Goal: Task Accomplishment & Management: Use online tool/utility

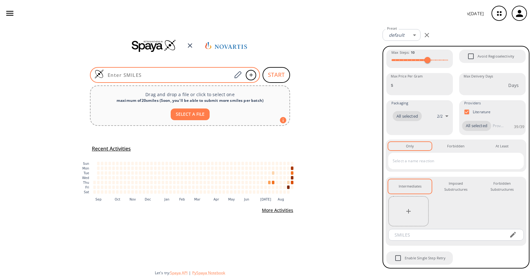
click at [219, 74] on input at bounding box center [168, 75] width 128 height 6
paste input "Cc1cc2c(F)c(NC(=O)c3c(Cl)cnc(N4CCC(CN5CCN(C)CC5)C(F)(F)C4)c3N3CC4(CC4)CC3=O)ccn…"
type input "Cc1cc2c(F)c(NC(=O)c3c(Cl)cnc(N4CCC(CN5CCN(C)CC5)C(F)(F)C4)c3N3CC4(CC4)CC3=O)ccn…"
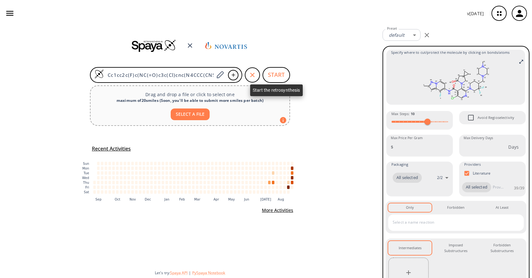
click at [278, 78] on button "START" at bounding box center [277, 75] width 28 height 16
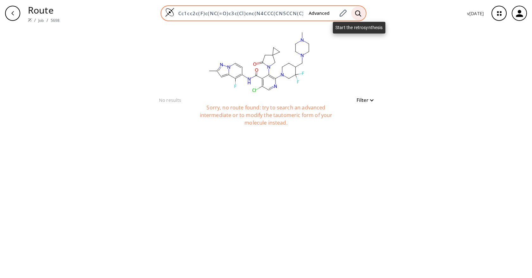
click at [359, 15] on icon at bounding box center [358, 13] width 6 height 7
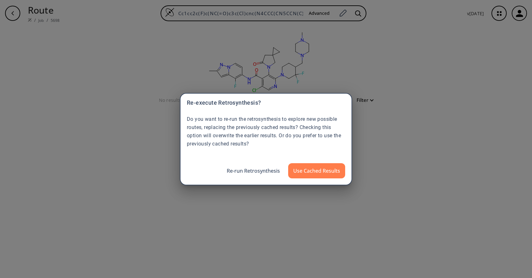
click at [262, 169] on button "Re-run Retrosynthesis" at bounding box center [253, 170] width 63 height 15
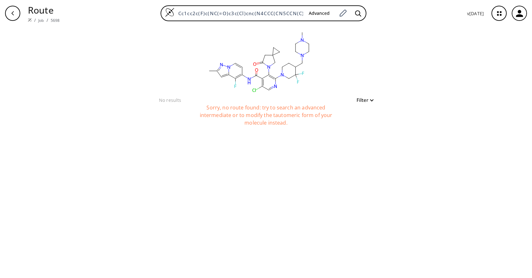
scroll to position [0, 111]
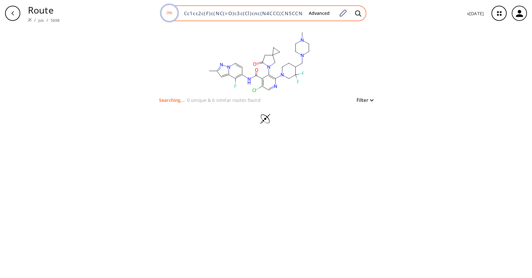
click at [276, 17] on div "0% Cc1cc2c(F)c(NC(=O)c3c(Cl)cnc(N4CCC(CN5CCN(C)CC5)C(F)(F)C4)c3N3CC4(CC4)CC3=O)…" at bounding box center [264, 13] width 206 height 16
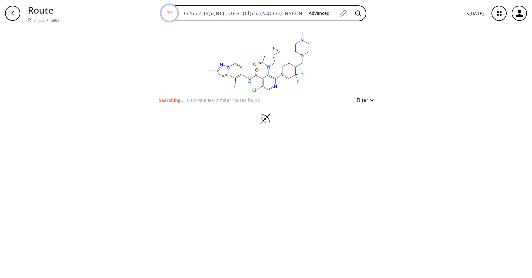
click at [469, 72] on div "clear Searching... 0 unique & 0 similar routes found Filter" at bounding box center [266, 153] width 532 height 252
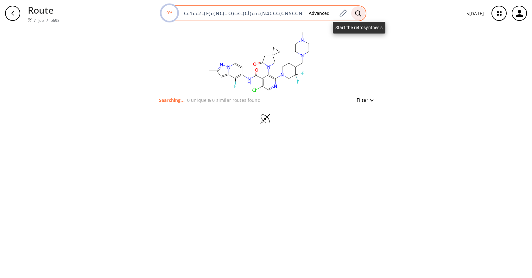
click at [357, 13] on icon at bounding box center [358, 13] width 6 height 7
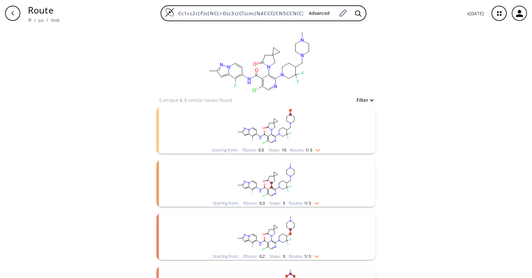
click at [433, 141] on div "clear 5 unique & 8 similar routes found Filter Starting from: RScore : 0.5 Step…" at bounding box center [266, 198] width 532 height 343
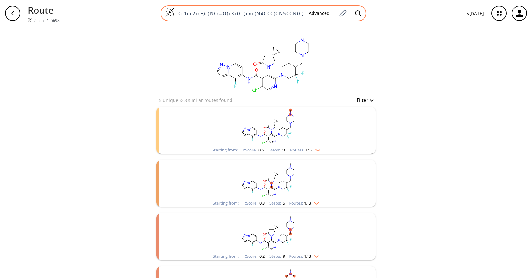
click at [315, 13] on button "Advanced" at bounding box center [319, 14] width 31 height 12
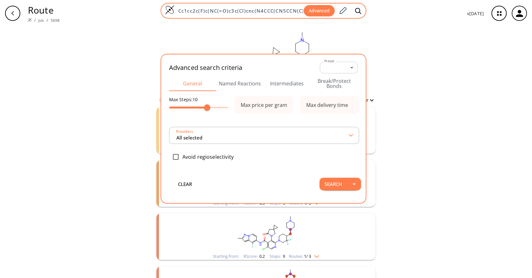
scroll to position [0, 111]
type input "All selected"
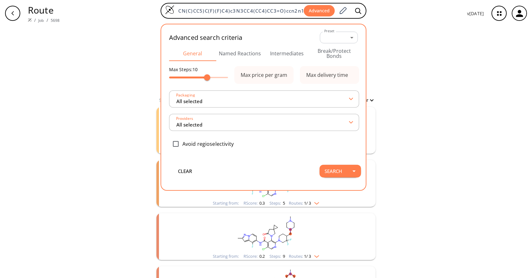
click at [237, 53] on button "Named Reactions" at bounding box center [239, 53] width 47 height 15
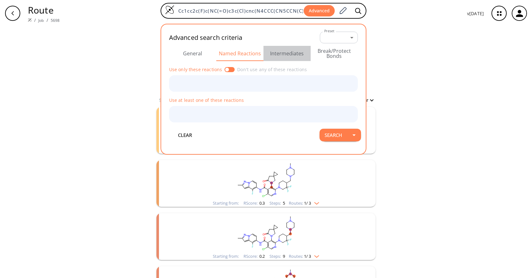
click at [276, 52] on button "Intermediates" at bounding box center [287, 53] width 47 height 15
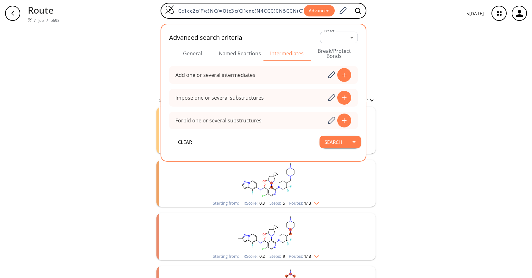
click at [422, 38] on div "clear 5 unique & 8 similar routes found Filter Starting from: RScore : 0.5 Step…" at bounding box center [266, 198] width 532 height 343
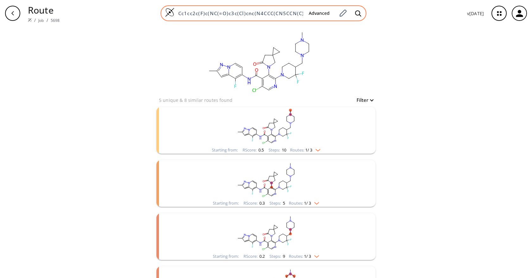
click at [292, 11] on input "Cc1cc2c(F)c(NC(=O)c3c(Cl)cnc(N4CCC(CN5CCN(C)CC5)C(F)(F)C4)c3N3CC4(CC4)CC3=O)ccn…" at bounding box center [239, 13] width 129 height 6
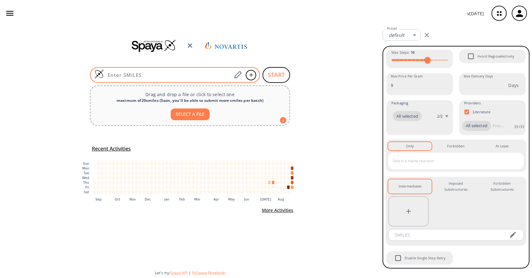
click at [217, 77] on input at bounding box center [168, 75] width 128 height 6
paste input "Cc1cc2c(F)c(NC(=O)c3c(Cl)cnc(N4CCC(CN5CCN(C)CC5)C(F)(F)C4)c3N3CCCC34CC4)ccn2n1"
type input "Cc1cc2c(F)c(NC(=O)c3c(Cl)cnc(N4CCC(CN5CCN(C)CC5)C(F)(F)C4)c3N3CCCC34CC4)ccn2n1"
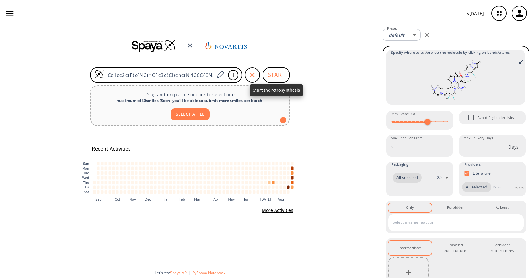
click at [273, 74] on button "START" at bounding box center [277, 75] width 28 height 16
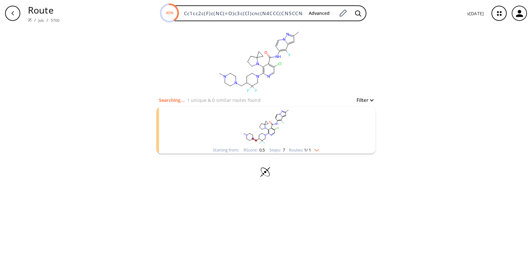
click at [325, 136] on rect "clusters" at bounding box center [266, 127] width 165 height 40
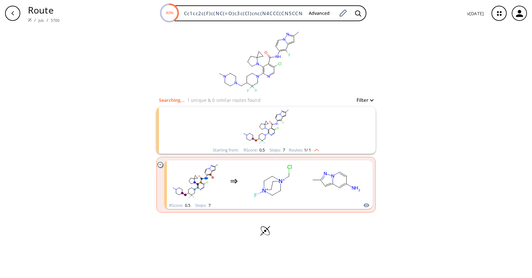
click at [325, 136] on rect "clusters" at bounding box center [266, 127] width 165 height 40
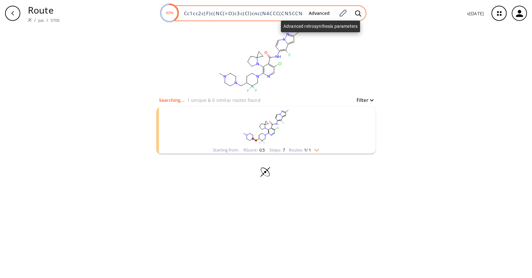
click at [329, 12] on button "Advanced" at bounding box center [319, 14] width 31 height 12
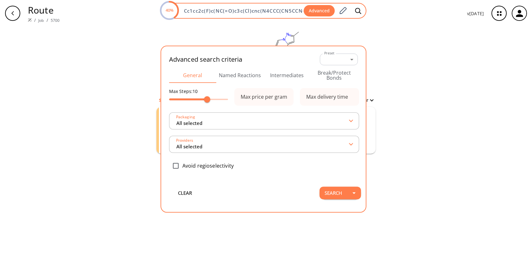
type input "All selected"
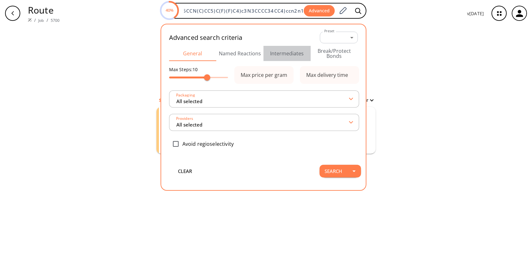
scroll to position [0, 0]
click at [276, 55] on button "Intermediates" at bounding box center [287, 53] width 47 height 15
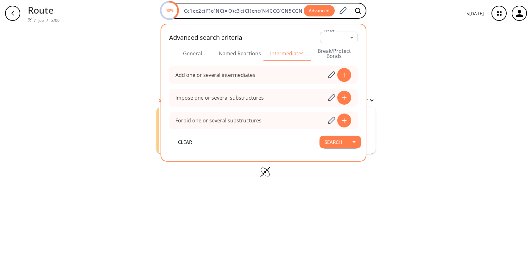
click at [252, 55] on button "Named Reactions" at bounding box center [239, 53] width 47 height 15
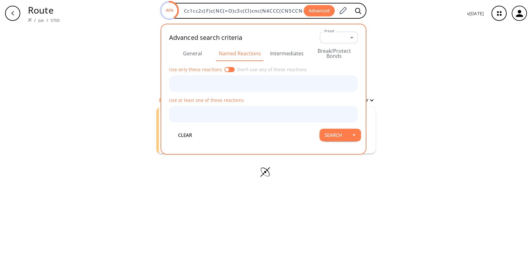
click at [421, 76] on div "clear Searching... 1 unique & 0 similar routes found Filter Starting from: RSco…" at bounding box center [266, 153] width 532 height 252
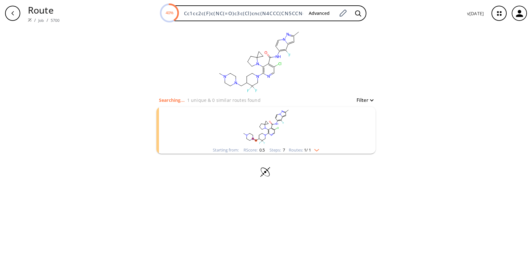
click at [322, 147] on div "Starting from: RScore : 0.5 Steps : 7 Routes: 1 / 1" at bounding box center [266, 150] width 116 height 7
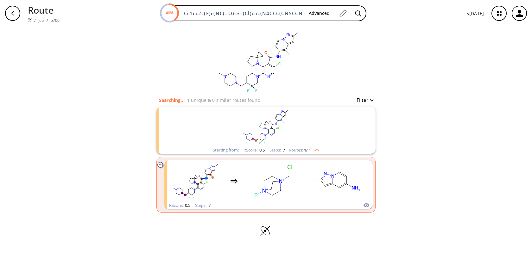
click at [447, 162] on div "clear Searching... 1 unique & 0 similar routes found Filter Starting from: RSco…" at bounding box center [266, 153] width 532 height 252
click at [317, 150] on img "clusters" at bounding box center [315, 149] width 8 height 5
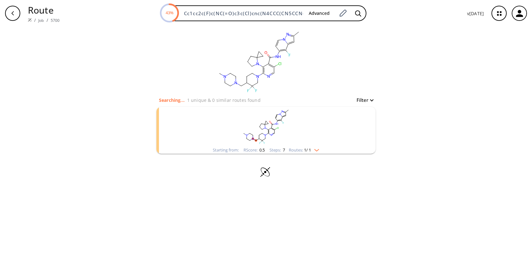
click at [344, 145] on rect "clusters" at bounding box center [266, 127] width 165 height 40
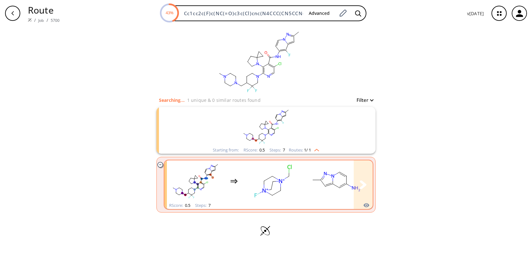
click at [344, 186] on rect "clusters" at bounding box center [336, 182] width 57 height 40
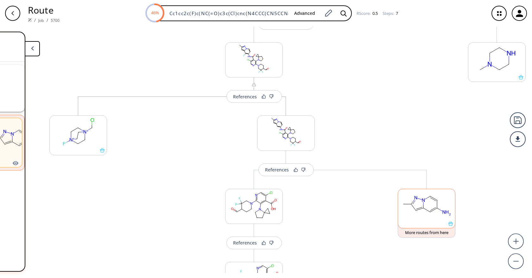
scroll to position [80, 0]
click at [5, 15] on div "button" at bounding box center [12, 13] width 15 height 15
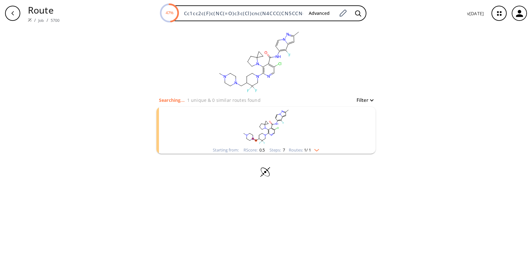
click at [351, 142] on div "Starting from: RScore : 0.5 Steps : 7 Routes: 1 / 1" at bounding box center [265, 130] width 219 height 47
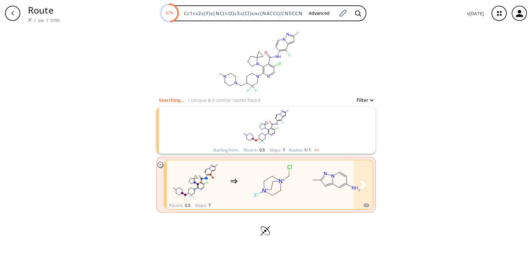
click at [338, 198] on rect "clusters" at bounding box center [336, 182] width 57 height 40
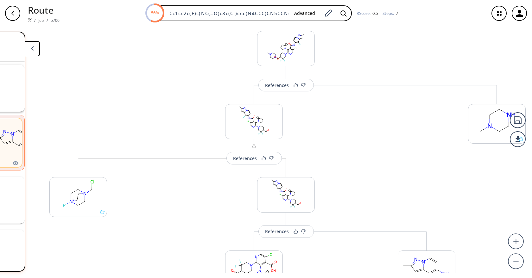
scroll to position [0, 176]
click at [16, 13] on div "button" at bounding box center [12, 13] width 15 height 15
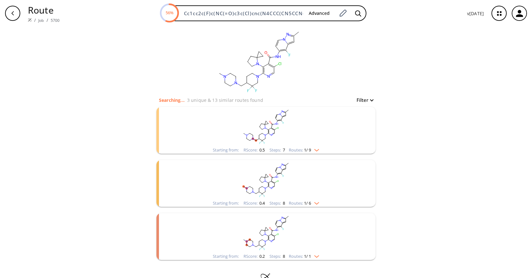
click at [442, 176] on div "clear Searching... 3 unique & 13 similar routes found Filter Starting from: RSc…" at bounding box center [266, 161] width 532 height 269
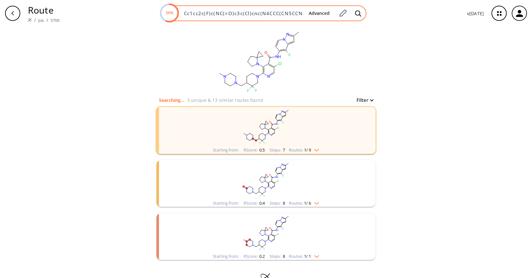
click at [285, 15] on input "Cc1cc2c(F)c(NC(=O)c3c(Cl)cnc(N4CCC(CN5CCN(C)CC5)C(F)(F)C4)c3N3CCCC34CC4)ccn2n1" at bounding box center [242, 13] width 124 height 6
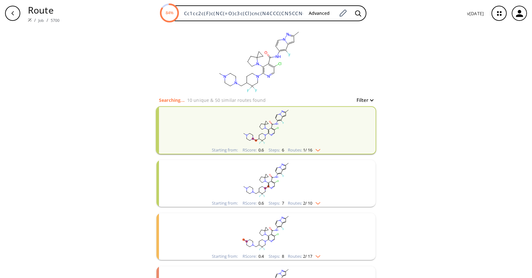
click at [315, 150] on img "clusters" at bounding box center [316, 149] width 8 height 5
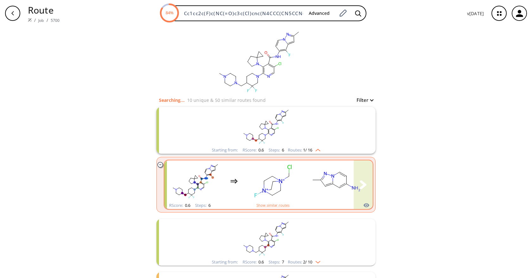
click at [327, 182] on rect "clusters" at bounding box center [336, 182] width 57 height 40
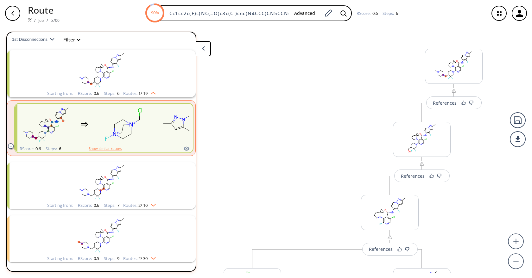
click at [9, 16] on div "button" at bounding box center [12, 13] width 15 height 15
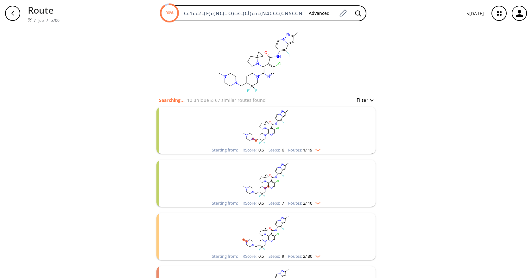
click at [456, 120] on div "clear Searching... 10 unique & 67 similar routes found Filter Starting from: RS…" at bounding box center [266, 214] width 532 height 375
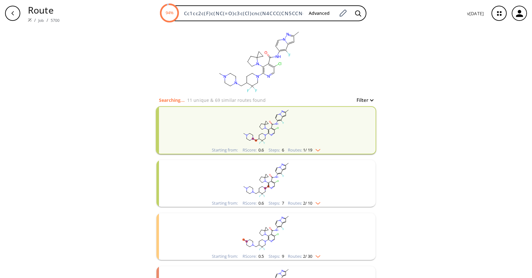
click at [446, 137] on div "clear Searching... 11 unique & 69 similar routes found Filter Starting from: RS…" at bounding box center [266, 214] width 532 height 375
click at [313, 151] on img "clusters" at bounding box center [316, 149] width 8 height 5
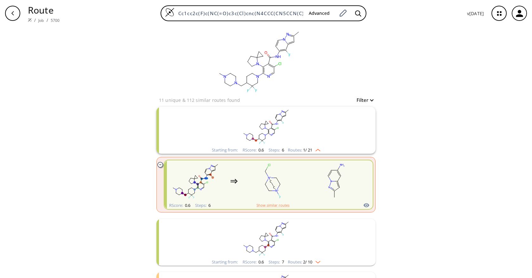
click at [302, 191] on div "clusters" at bounding box center [424, 181] width 514 height 41
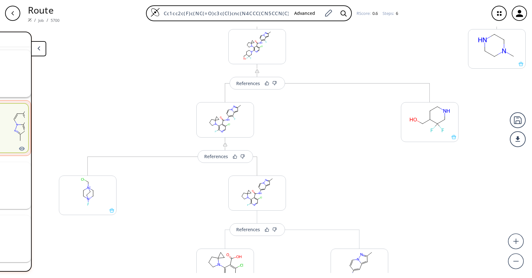
scroll to position [92, 0]
click at [16, 16] on div "button" at bounding box center [12, 13] width 15 height 15
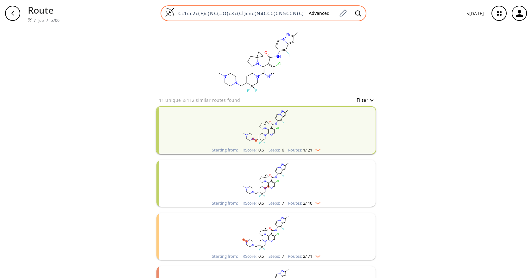
click at [295, 12] on input "Cc1cc2c(F)c(NC(=O)c3c(Cl)cnc(N4CCC(CN5CCN(C)CC5)C(F)(F)C4)c3N3CCCC34CC4)ccn2n1" at bounding box center [239, 13] width 129 height 6
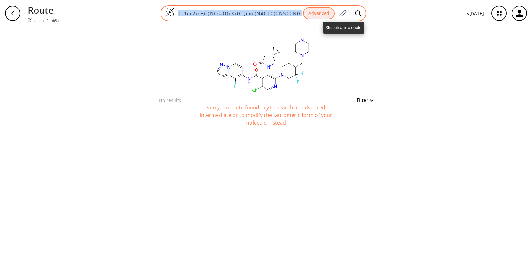
drag, startPoint x: 343, startPoint y: 11, endPoint x: 302, endPoint y: 10, distance: 41.2
click at [302, 10] on div "Cc1cc2c(F)c(NC(=O)c3c(Cl)cnc(N4CCC(CN5CCN(C)CC5)C(F)(F)C4)c3N3CC4(CC4)CC3=O)ccn…" at bounding box center [264, 13] width 206 height 16
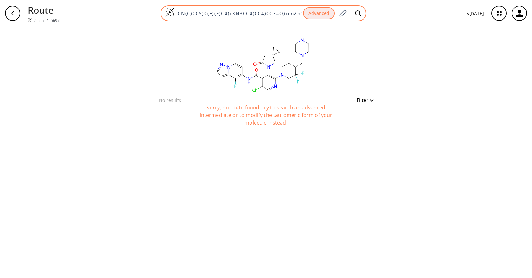
click at [264, 12] on input "Cc1cc2c(F)c(NC(=O)c3c(Cl)cnc(N4CCC(CN5CCN(C)CC5)C(F)(F)C4)c3N3CC4(CC4)CC3=O)ccn…" at bounding box center [239, 13] width 129 height 6
click at [325, 13] on button "Advanced" at bounding box center [319, 13] width 32 height 12
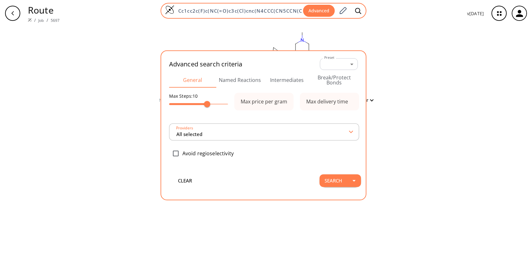
type input "All selected"
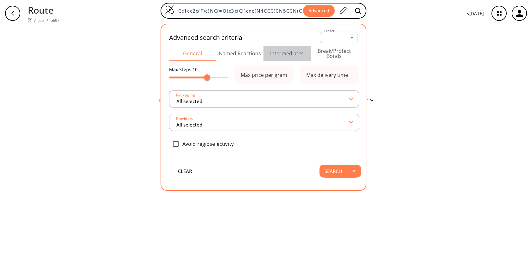
click at [292, 51] on button "Intermediates" at bounding box center [287, 53] width 47 height 15
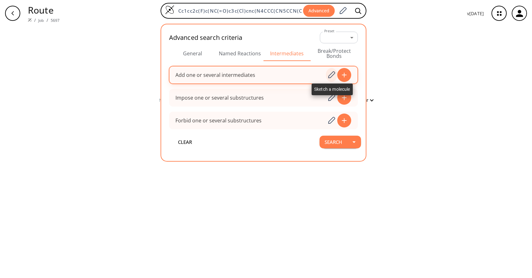
click at [333, 78] on icon at bounding box center [331, 75] width 9 height 8
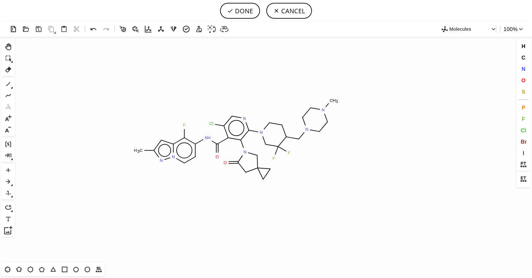
click at [236, 140] on icon "Created with Raphaël 2.3.0 C H 3 F N H O Cl N N N N C H 3 F F N O N N" at bounding box center [266, 150] width 498 height 226
click at [7, 71] on icon at bounding box center [8, 70] width 8 height 8
drag, startPoint x: 226, startPoint y: 161, endPoint x: 244, endPoint y: 158, distance: 17.7
click at [244, 159] on icon "Created with Raphaël 2.3.0 C H 3 F N H O Cl N N N N C H 3 F F N O N N" at bounding box center [266, 150] width 498 height 226
click at [248, 152] on tspan "H" at bounding box center [247, 152] width 3 height 5
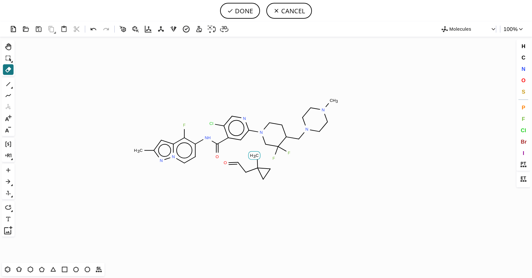
click at [254, 156] on tspan "3" at bounding box center [254, 156] width 2 height 5
click at [256, 161] on icon "Created with Raphaël 2.3.0 C H 3 F N H O Cl N N N N C H 3 F F N N O" at bounding box center [266, 150] width 498 height 226
click at [255, 156] on circle at bounding box center [257, 155] width 8 height 8
drag, startPoint x: 224, startPoint y: 159, endPoint x: 244, endPoint y: 170, distance: 23.1
click at [244, 170] on icon "Created with Raphaël 2.3.0 N H 2 C H 3 F N H O Cl N N N N C H 3 F F N N C H 2 O" at bounding box center [266, 150] width 498 height 226
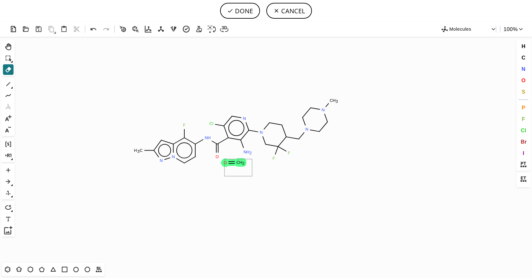
drag, startPoint x: 252, startPoint y: 176, endPoint x: 225, endPoint y: 161, distance: 30.9
click at [522, 120] on span "F" at bounding box center [523, 119] width 3 height 6
click at [246, 152] on tspan "F" at bounding box center [246, 152] width 3 height 5
click at [238, 10] on button "DONE" at bounding box center [240, 11] width 40 height 16
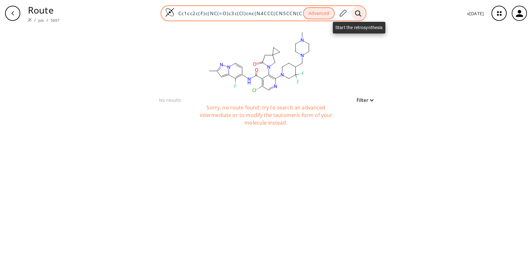
click at [361, 12] on icon at bounding box center [358, 13] width 6 height 7
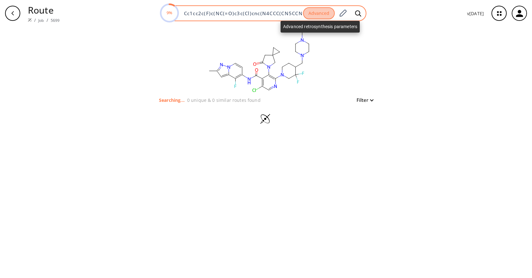
click at [327, 16] on button "Advanced" at bounding box center [319, 13] width 32 height 12
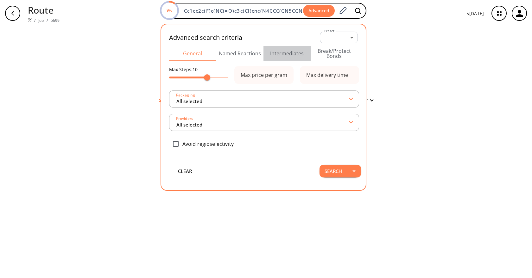
click at [300, 56] on button "Intermediates" at bounding box center [287, 53] width 47 height 15
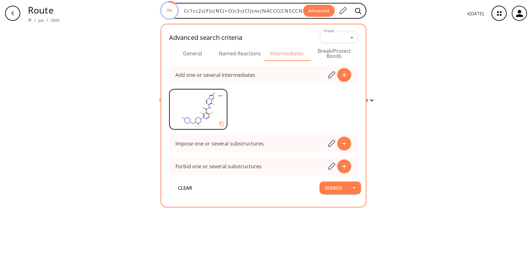
click at [430, 63] on div "clear Searching... 0 unique & 0 similar routes found Filter" at bounding box center [266, 153] width 532 height 252
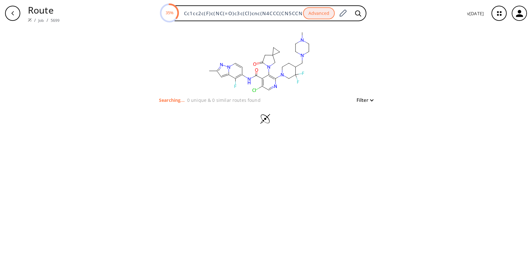
drag, startPoint x: 454, startPoint y: 55, endPoint x: 439, endPoint y: 44, distance: 18.3
click at [454, 55] on div "clear Searching... 0 unique & 0 similar routes found Filter" at bounding box center [266, 153] width 532 height 252
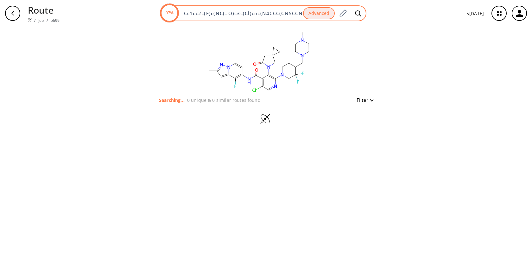
click at [324, 21] on div "97% Cc1cc2c(F)c(NC(=O)c3c(Cl)cnc(N4CCC(CN5CCN(C)CC5)C(F)(F)C4)c3N3CC4(CC4)CC3=O…" at bounding box center [264, 13] width 206 height 16
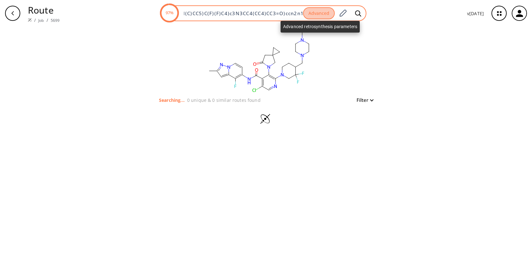
click at [327, 15] on button "Advanced" at bounding box center [319, 13] width 32 height 12
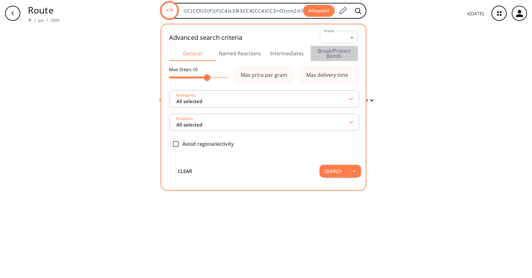
click at [339, 55] on button "Break/Protect Bonds" at bounding box center [334, 53] width 47 height 15
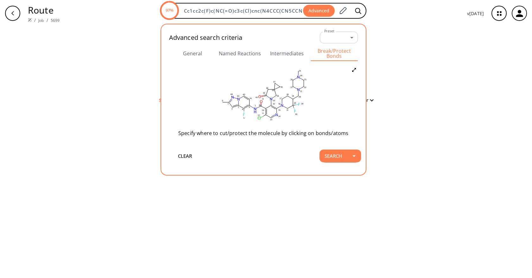
click at [290, 53] on button "Intermediates" at bounding box center [287, 53] width 47 height 15
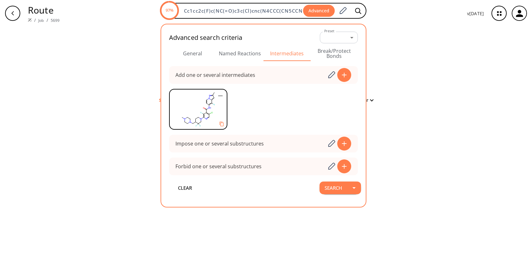
click at [235, 57] on button "Named Reactions" at bounding box center [239, 53] width 47 height 15
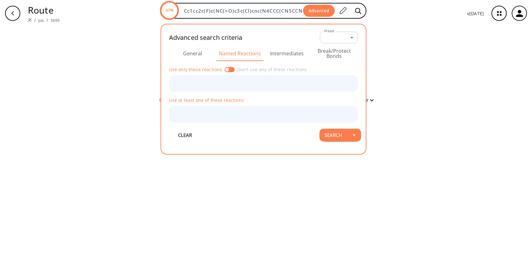
click at [193, 54] on button "General" at bounding box center [192, 53] width 47 height 15
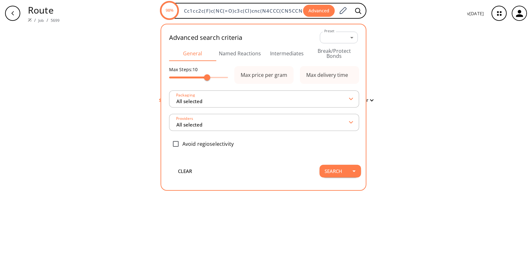
click at [458, 87] on div "clear Searching... 0 unique & 0 similar routes found Filter" at bounding box center [266, 153] width 532 height 252
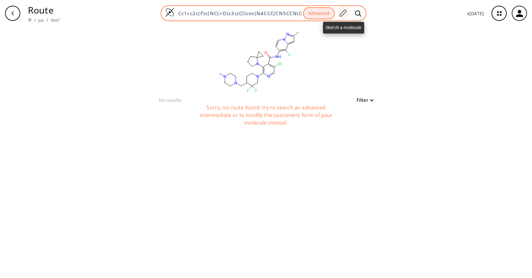
click at [343, 12] on icon at bounding box center [343, 13] width 9 height 8
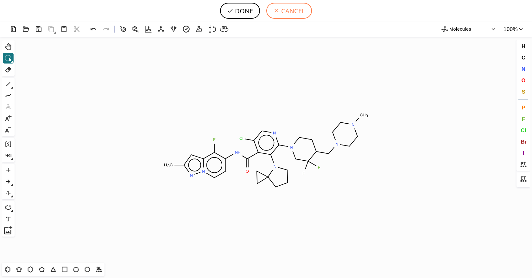
click at [283, 12] on button "CANCEL" at bounding box center [289, 11] width 46 height 16
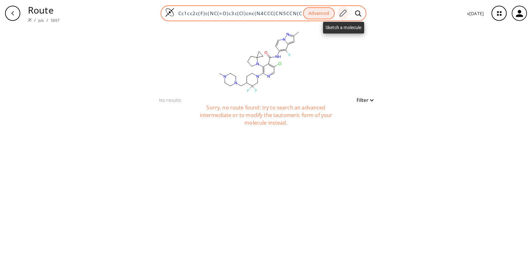
click at [342, 13] on icon at bounding box center [343, 13] width 9 height 8
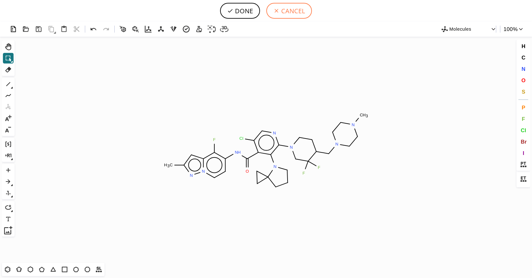
click at [299, 10] on button "CANCEL" at bounding box center [289, 11] width 46 height 16
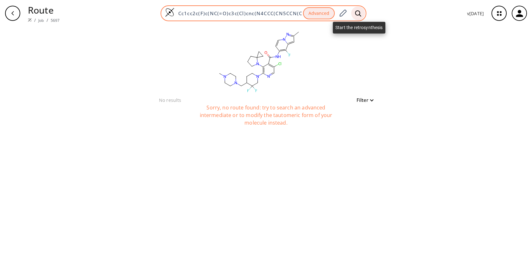
click at [364, 12] on div at bounding box center [358, 13] width 14 height 14
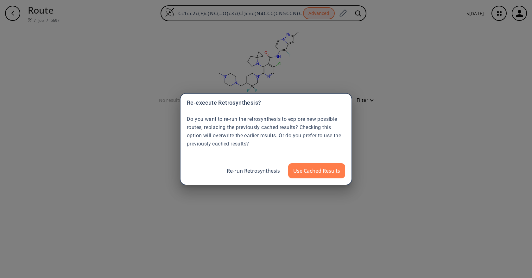
drag, startPoint x: 246, startPoint y: 173, endPoint x: 400, endPoint y: 126, distance: 160.6
click at [400, 126] on div "Re-execute Retrosynthesis? Do you want to re-run the retrosynthesis to explore …" at bounding box center [266, 139] width 532 height 278
click at [384, 165] on div "Re-execute Retrosynthesis? Do you want to re-run the retrosynthesis to explore …" at bounding box center [266, 139] width 532 height 278
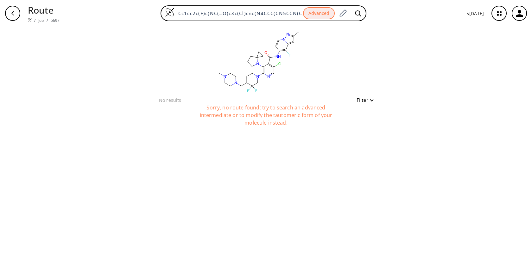
scroll to position [0, 101]
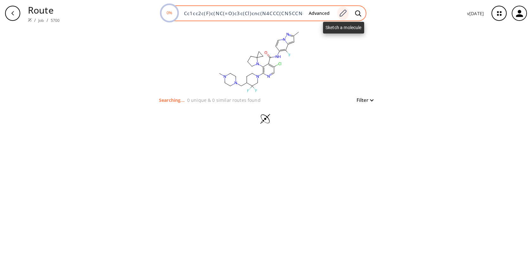
click at [344, 16] on icon at bounding box center [343, 13] width 9 height 8
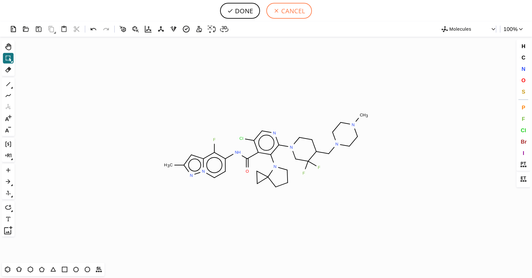
click at [290, 10] on button "CANCEL" at bounding box center [289, 11] width 46 height 16
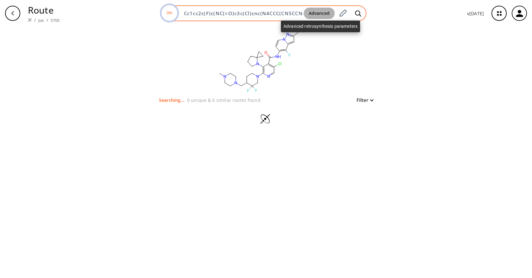
click at [318, 11] on button "Advanced" at bounding box center [319, 14] width 31 height 12
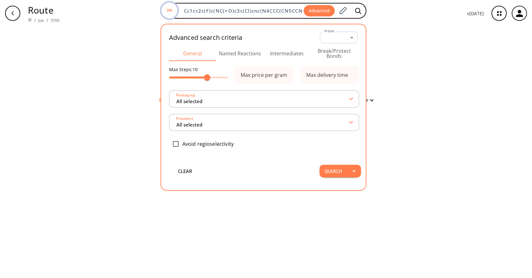
click at [333, 57] on button "Break/Protect Bonds" at bounding box center [334, 53] width 47 height 15
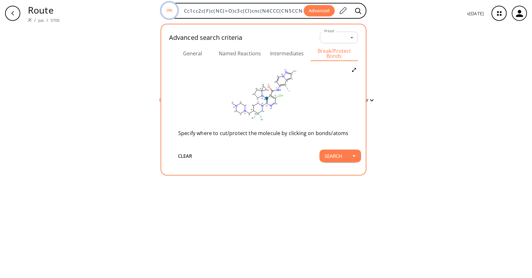
click at [266, 97] on ellipse at bounding box center [266, 98] width 3 height 3
click at [317, 106] on div at bounding box center [266, 139] width 532 height 278
click at [265, 97] on icon at bounding box center [264, 97] width 2 height 1
click at [270, 102] on icon at bounding box center [270, 101] width 5 height 5
click at [336, 156] on button "Search" at bounding box center [334, 156] width 28 height 13
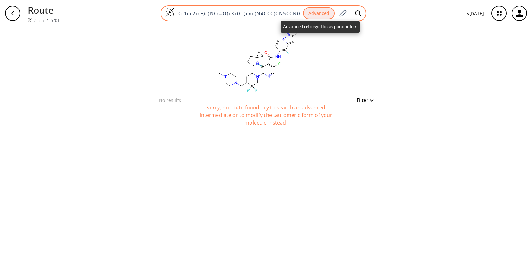
click at [323, 12] on button "Advanced" at bounding box center [319, 13] width 32 height 12
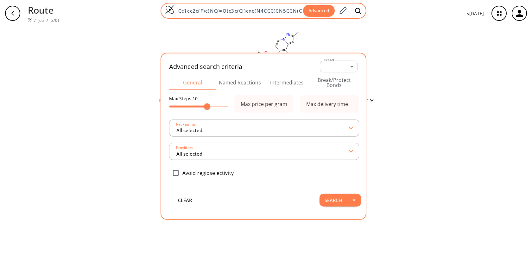
scroll to position [0, 101]
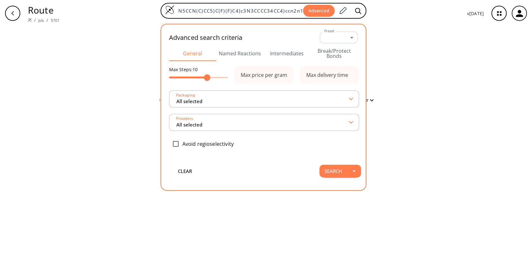
click at [336, 54] on button "Break/Protect Bonds" at bounding box center [334, 53] width 47 height 15
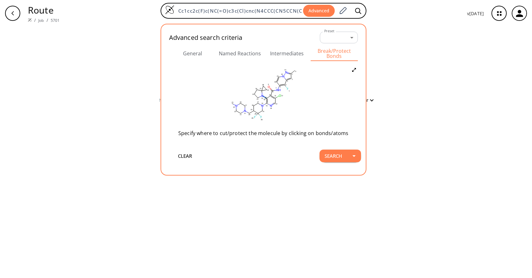
click at [266, 98] on icon at bounding box center [266, 98] width 2 height 1
click at [271, 103] on icon at bounding box center [272, 103] width 6 height 6
click at [194, 57] on button "General" at bounding box center [192, 53] width 47 height 15
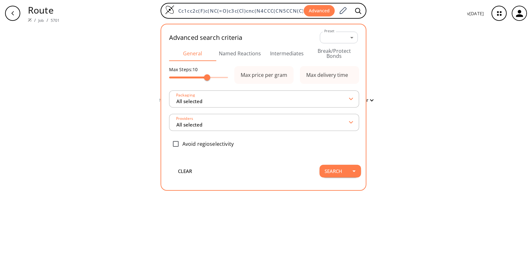
click at [305, 56] on button "Intermediates" at bounding box center [287, 53] width 47 height 15
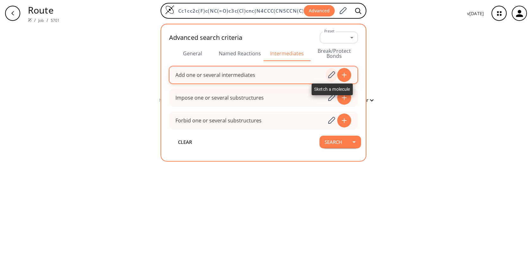
click at [333, 75] on icon at bounding box center [331, 75] width 9 height 8
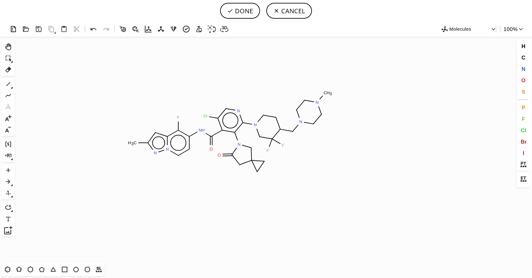
click at [230, 132] on icon "Created with [PERSON_NAME] 2.3.0 C H 3 F N H O Cl N N N N C H 3 F F N O N N" at bounding box center [266, 150] width 498 height 226
click at [5, 71] on icon at bounding box center [8, 70] width 8 height 8
drag, startPoint x: 266, startPoint y: 190, endPoint x: 221, endPoint y: 153, distance: 58.5
click at [255, 147] on tspan "H" at bounding box center [253, 148] width 3 height 5
drag, startPoint x: 217, startPoint y: 156, endPoint x: 362, endPoint y: 154, distance: 144.8
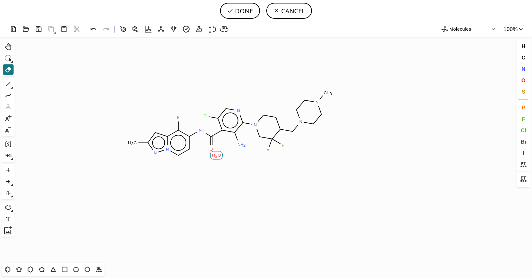
click at [217, 156] on tspan "2" at bounding box center [216, 156] width 2 height 5
click at [521, 118] on button "F" at bounding box center [523, 119] width 11 height 11
click at [242, 145] on tspan "F" at bounding box center [242, 145] width 3 height 5
click at [240, 12] on button "DONE" at bounding box center [240, 11] width 40 height 16
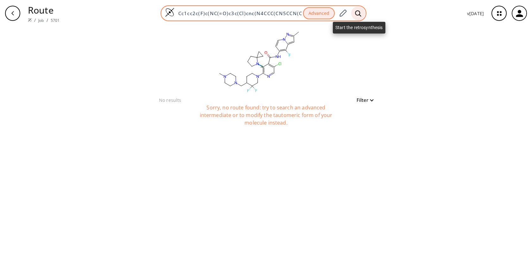
click at [359, 13] on icon at bounding box center [358, 13] width 6 height 7
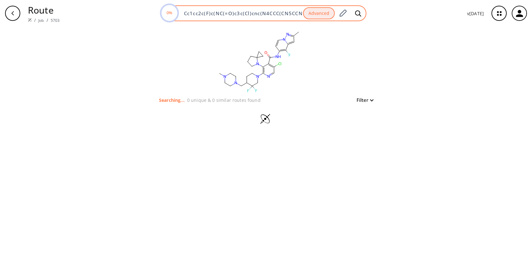
click at [280, 11] on input "Cc1cc2c(F)c(NC(=O)c3c(Cl)cnc(N4CCC(CN5CCN(C)CC5)C(F)(F)C4)c3N3CCCC34CC4)ccn2n1" at bounding box center [241, 13] width 123 height 6
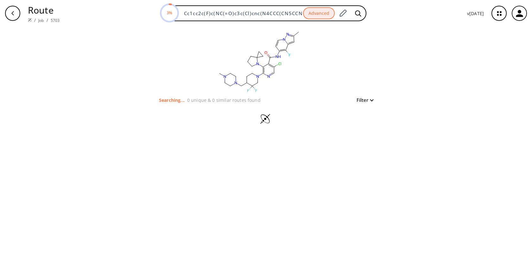
click at [415, 61] on div "clear Searching... 0 unique & 0 similar routes found Filter" at bounding box center [266, 153] width 532 height 252
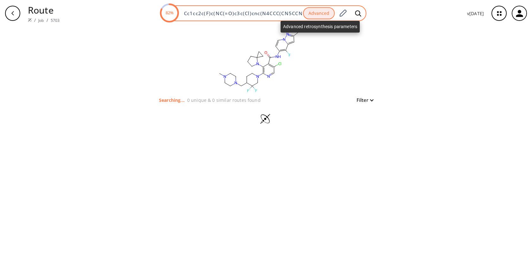
click at [332, 14] on button "Advanced" at bounding box center [319, 13] width 32 height 12
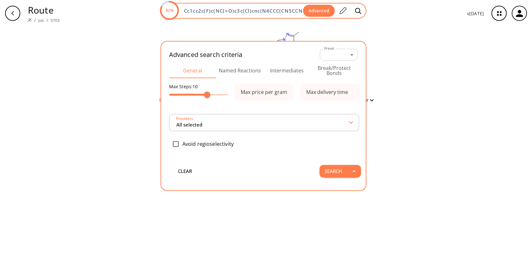
type input "All selected"
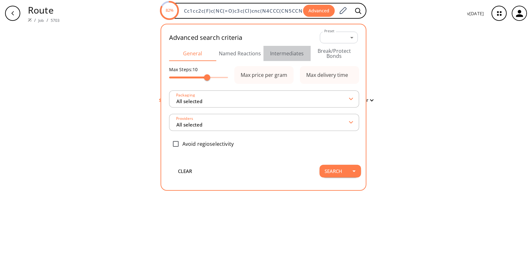
click at [292, 49] on button "Intermediates" at bounding box center [287, 53] width 47 height 15
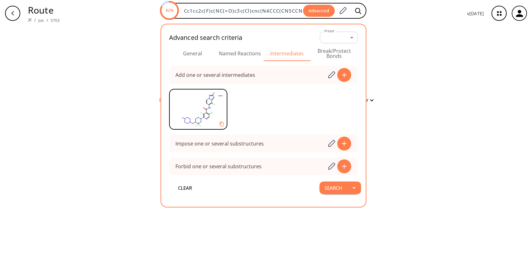
click at [446, 83] on div "clear Searching... 0 unique & 0 similar routes found Filter" at bounding box center [266, 153] width 532 height 252
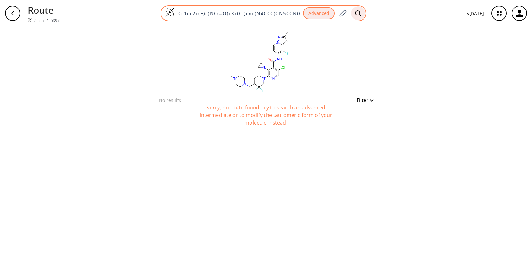
click at [353, 11] on div at bounding box center [358, 13] width 14 height 14
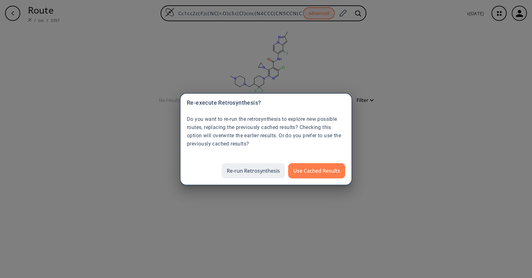
click at [243, 166] on button "Re-run Retrosynthesis" at bounding box center [253, 170] width 63 height 15
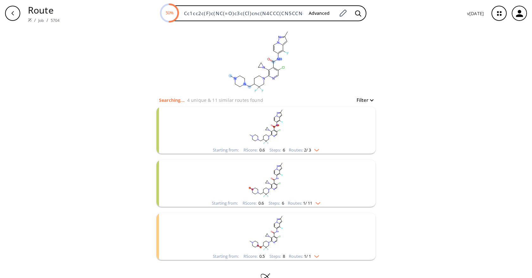
click at [413, 99] on div "clear Searching... 4 unique & 11 similar routes found Filter Starting from: RSc…" at bounding box center [266, 161] width 532 height 269
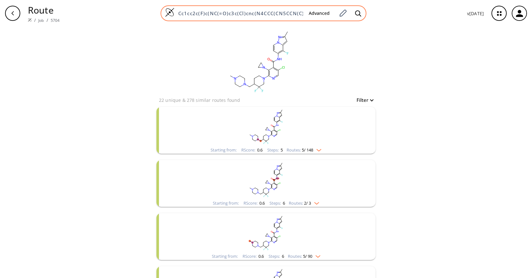
click at [276, 11] on input "Cc1cc2c(F)c(NC(=O)c3c(Cl)cnc(N4CCC(CN5CCN(C)CC5)C(F)(F)C4)c3N3CC3)ccn2n1" at bounding box center [239, 13] width 129 height 6
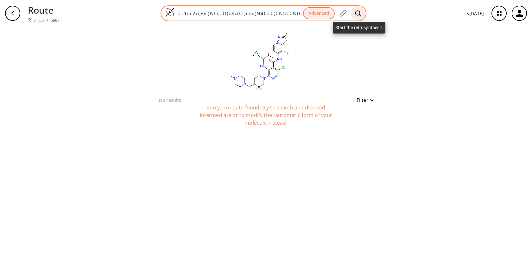
click at [361, 13] on icon at bounding box center [358, 13] width 6 height 6
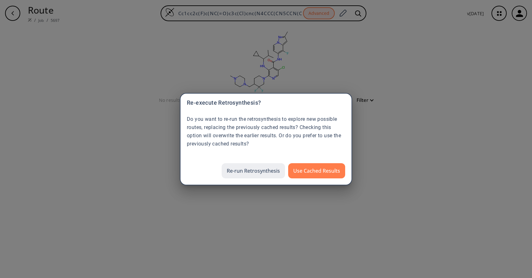
click at [251, 177] on button "Re-run Retrosynthesis" at bounding box center [253, 170] width 63 height 15
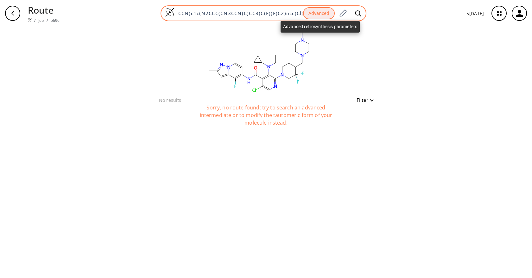
drag, startPoint x: 0, startPoint y: 0, endPoint x: 318, endPoint y: 11, distance: 318.2
click at [318, 11] on button "Advanced" at bounding box center [319, 13] width 32 height 12
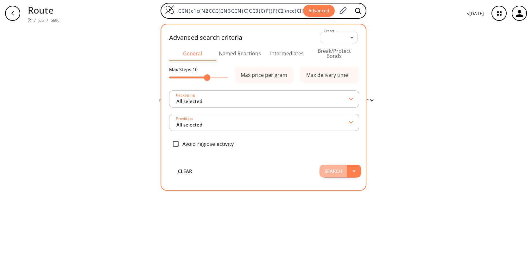
click at [333, 168] on button "Search" at bounding box center [334, 171] width 28 height 13
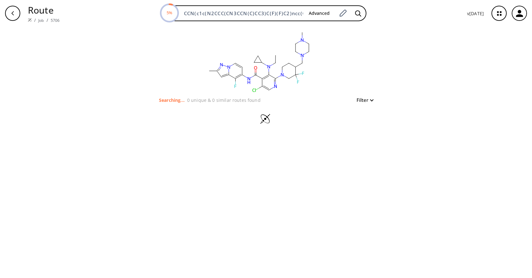
click at [442, 75] on div "clear Searching... 0 unique & 0 similar routes found Filter" at bounding box center [266, 153] width 532 height 252
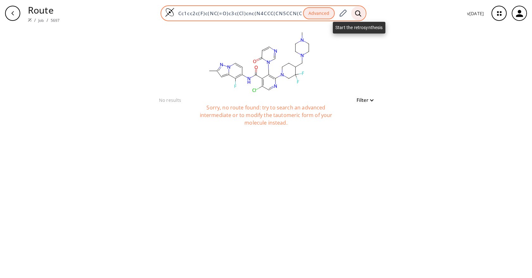
click at [355, 13] on div at bounding box center [358, 13] width 14 height 14
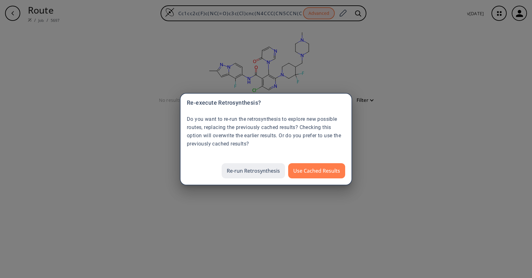
click at [250, 175] on button "Re-run Retrosynthesis" at bounding box center [253, 170] width 63 height 15
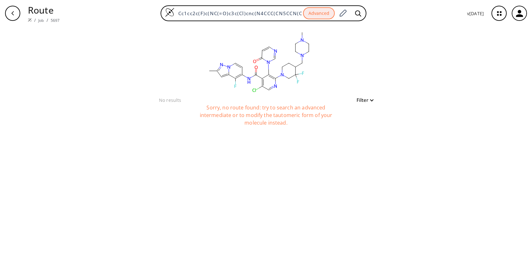
scroll to position [0, 97]
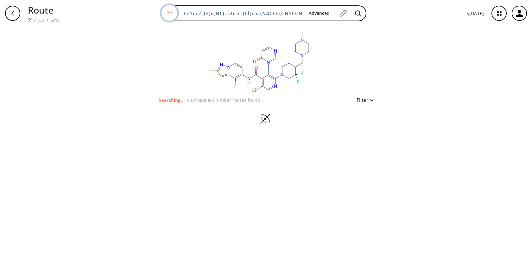
click at [407, 35] on div "clear Searching... 0 unique & 0 similar routes found Filter" at bounding box center [266, 153] width 532 height 252
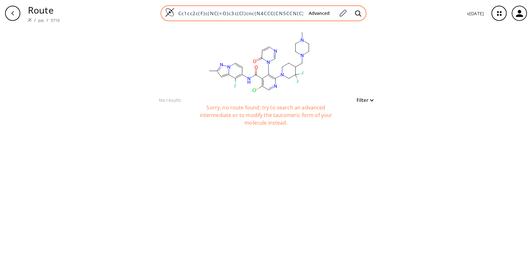
click at [286, 8] on div "Cc1cc2c(F)c(NC(=O)c3c(Cl)cnc(N4CCC(CN5CCN(C)CC5)C(F)(F)C4)c3-n3cnccc3=O)ccn2n1 …" at bounding box center [264, 13] width 206 height 16
click at [285, 12] on input "Cc1cc2c(F)c(NC(=O)c3c(Cl)cnc(N4CCC(CN5CCN(C)CC5)C(F)(F)C4)c3-n3cnccc3=O)ccn2n1" at bounding box center [239, 13] width 129 height 6
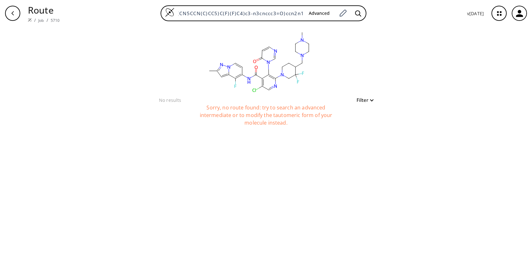
scroll to position [0, 0]
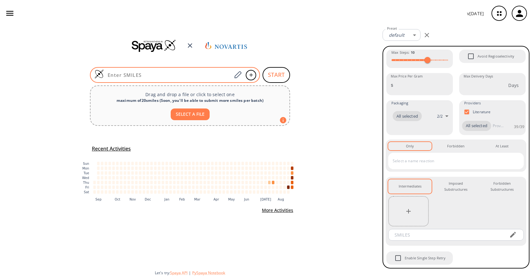
click at [210, 72] on input at bounding box center [168, 75] width 128 height 6
paste input "Cc1cc2c(F)c(NC(=O)c3c(Cl)cnc(N4CCC(CN5CCN(C)CC5)C(F)(F)C4)c3-n3cnccc3=O)ccn2n1"
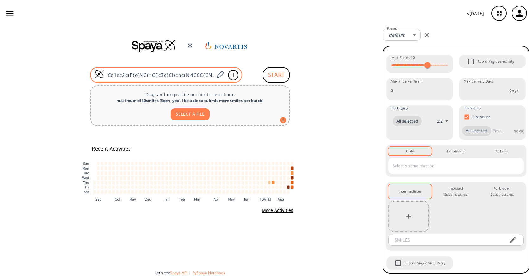
type input "Cc1cc2c(F)c(NC(=O)c3c(Cl)cnc(N4CCC(CN5CCN(C)CC5)C(F)(F)C4)c3-n3cnccc3=O)ccn2n1"
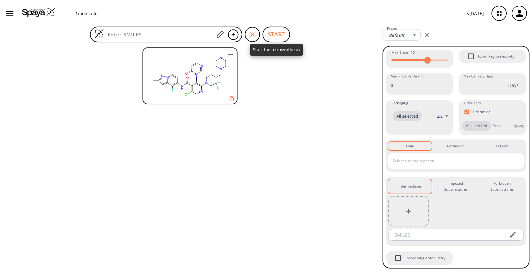
click at [281, 36] on button "START" at bounding box center [277, 35] width 28 height 16
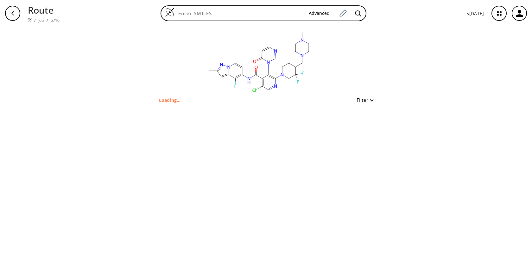
click at [411, 79] on div "clear Loading... Filter" at bounding box center [266, 153] width 532 height 252
click at [367, 11] on div "Advanced" at bounding box center [263, 13] width 397 height 16
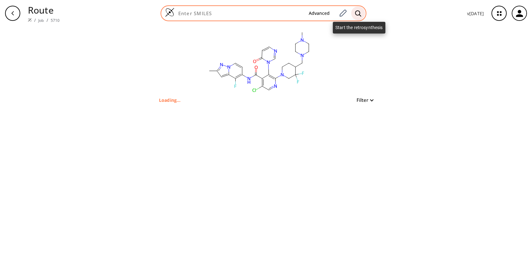
click at [361, 14] on icon at bounding box center [358, 13] width 6 height 7
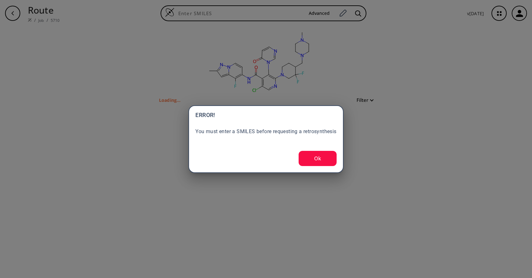
click at [323, 164] on button "Ok" at bounding box center [318, 158] width 38 height 15
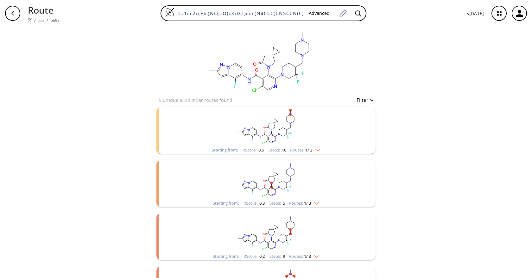
click at [415, 85] on div "clear 5 unique & 8 similar routes found Filter Starting from: RScore : 0.5 Step…" at bounding box center [266, 198] width 532 height 343
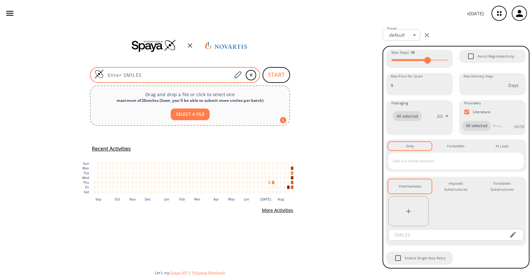
click at [224, 77] on input at bounding box center [168, 75] width 128 height 6
paste input "Cc1cc2c(F)c(NC(=O)c3c(Cl)cnc(N4CCC(CN5CCN(C)CC5)C(F)(F)C4)c3Br)ccn2n1"
type input "Cc1cc2c(F)c(NC(=O)c3c(Cl)cnc(N4CCC(CN5CCN(C)CC5)C(F)(F)C4)c3Br)ccn2n1"
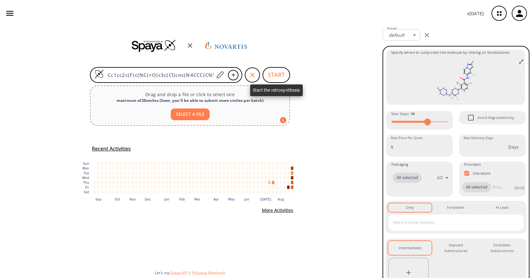
click at [282, 77] on button "START" at bounding box center [277, 75] width 28 height 16
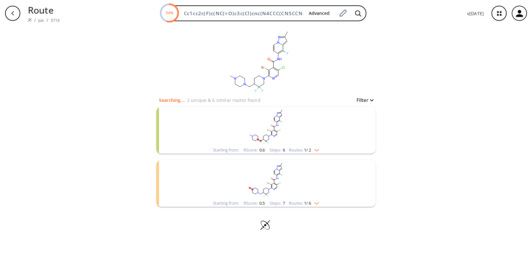
click at [308, 134] on rect "clusters" at bounding box center [266, 127] width 165 height 40
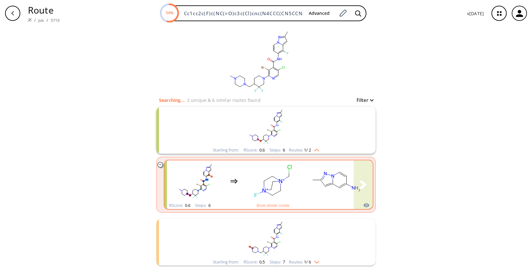
click at [309, 188] on rect "clusters" at bounding box center [336, 182] width 57 height 40
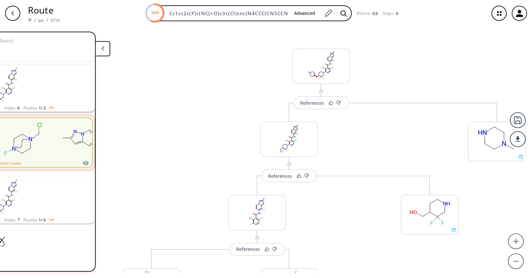
click at [14, 13] on icon "button" at bounding box center [12, 13] width 5 height 5
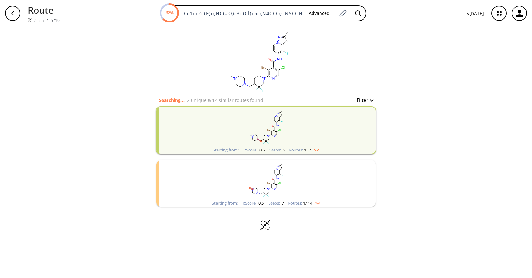
click at [416, 163] on div "clear Searching... 2 unique & 14 similar routes found Filter Starting from: RSc…" at bounding box center [266, 153] width 532 height 252
click at [318, 150] on img "clusters" at bounding box center [315, 149] width 8 height 5
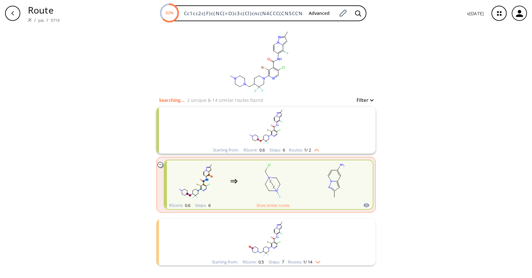
click at [318, 150] on img "clusters" at bounding box center [315, 149] width 8 height 5
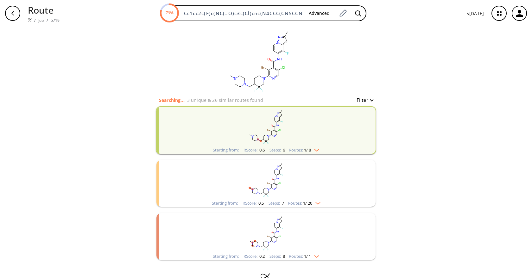
click at [310, 145] on rect "clusters" at bounding box center [266, 127] width 165 height 40
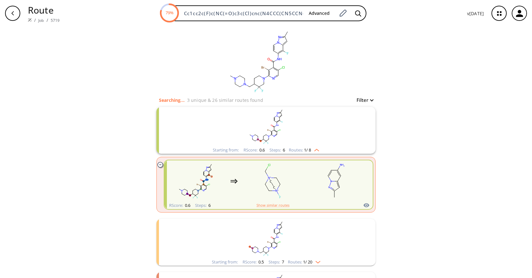
click at [313, 149] on img "clusters" at bounding box center [315, 149] width 8 height 5
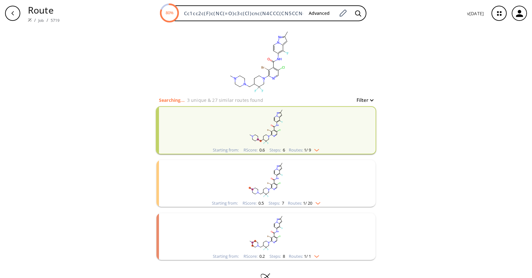
click at [280, 131] on rect "clusters" at bounding box center [266, 127] width 165 height 40
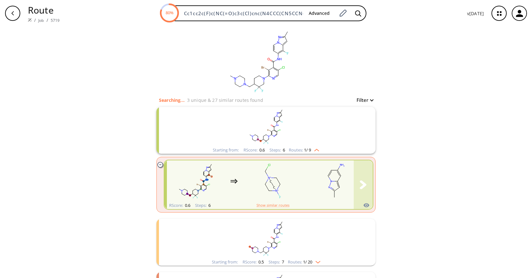
click at [294, 171] on rect "clusters" at bounding box center [272, 182] width 57 height 40
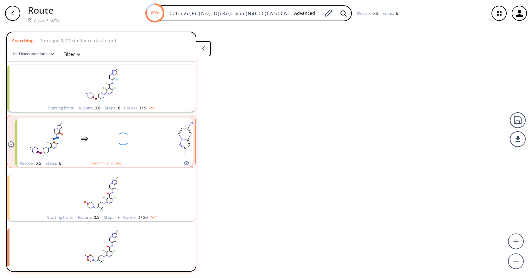
scroll to position [15, 0]
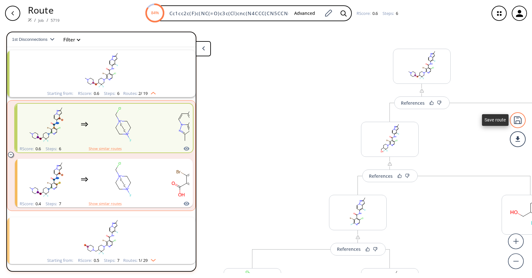
click at [517, 119] on div at bounding box center [518, 120] width 16 height 16
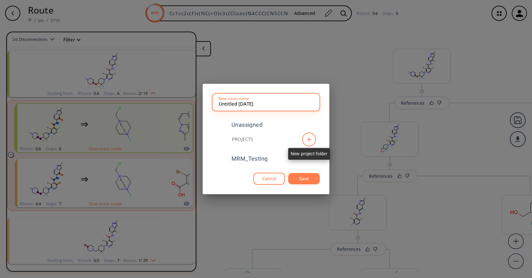
click at [312, 140] on icon at bounding box center [309, 139] width 6 height 5
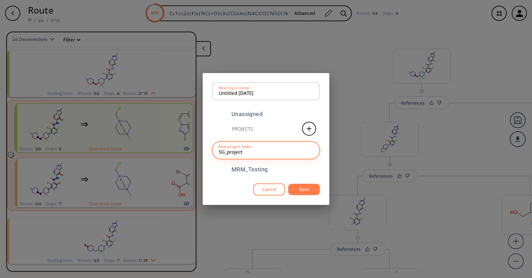
type input "SG_project"
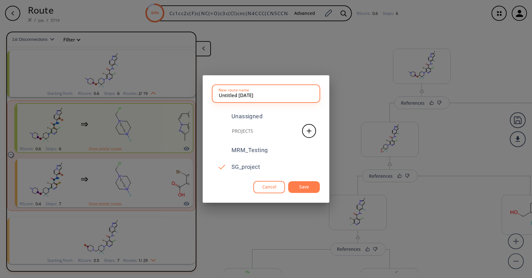
click at [268, 96] on input "Untitled 29 AUG 2025" at bounding box center [266, 93] width 94 height 13
type input "F"
type input "Br_exit_vector"
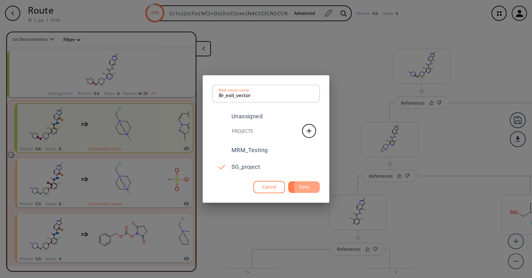
click at [305, 187] on button "Save" at bounding box center [304, 187] width 32 height 12
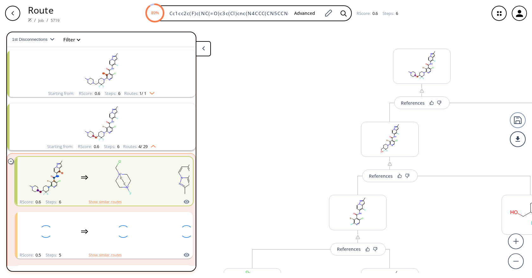
click at [159, 87] on rect "clusters" at bounding box center [101, 70] width 165 height 40
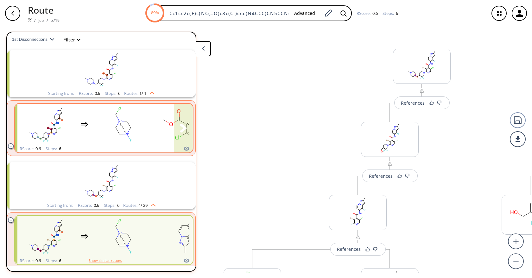
click at [115, 140] on rect "clusters" at bounding box center [123, 125] width 57 height 40
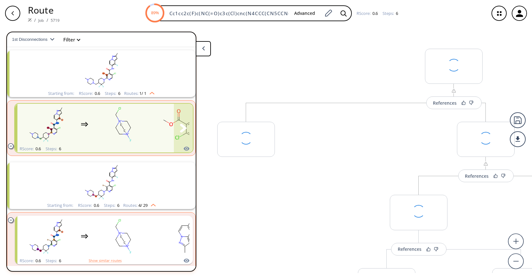
click at [116, 124] on rect "clusters" at bounding box center [123, 125] width 57 height 40
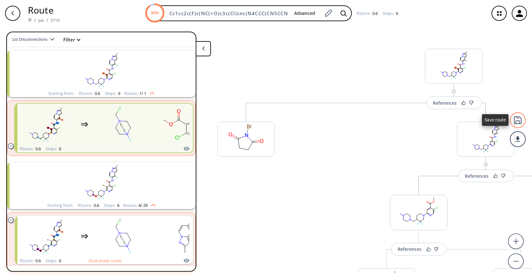
click at [517, 124] on div at bounding box center [518, 120] width 16 height 16
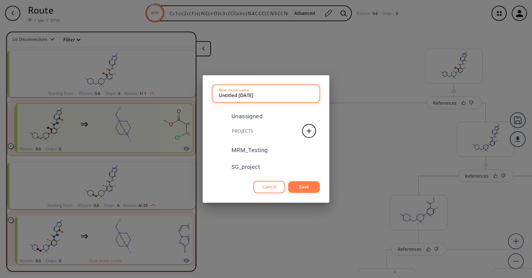
click at [241, 94] on input "Untitled 29 AUG 2025" at bounding box center [266, 93] width 94 height 13
type input "Br_exit_vector_2"
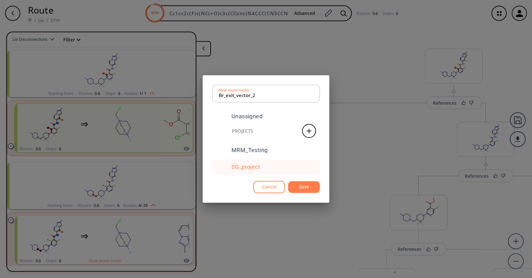
click at [252, 167] on div "SG_project" at bounding box center [246, 167] width 29 height 6
click at [313, 184] on button "Save" at bounding box center [304, 187] width 32 height 12
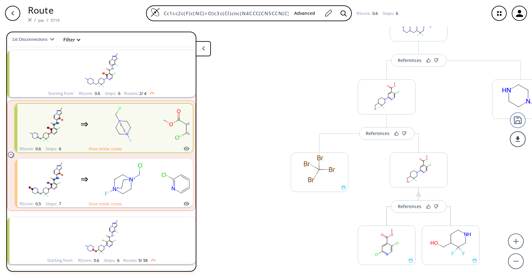
scroll to position [231, 0]
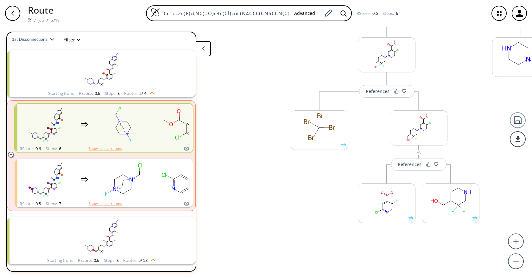
click at [11, 16] on div "button" at bounding box center [12, 13] width 15 height 15
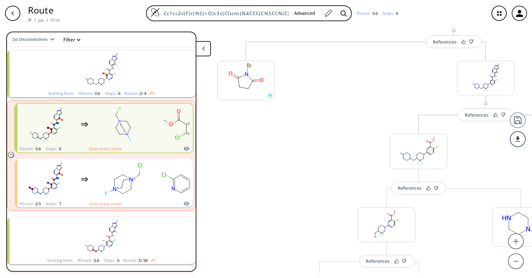
scroll to position [0, 0]
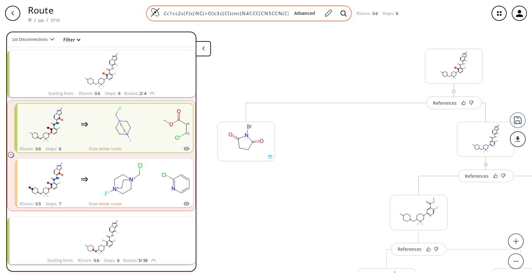
click at [268, 18] on div "Cc1cc2c(F)c(NC(=O)c3c(Cl)cnc(N4CCC(CN5CCN(C)CC5)C(F)(F)C4)c3Br)ccn2n1 Advanced" at bounding box center [249, 13] width 206 height 16
click at [268, 17] on div "Cc1cc2c(F)c(NC(=O)c3c(Cl)cnc(N4CCC(CN5CCN(C)CC5)C(F)(F)C4)c3Br)ccn2n1 Advanced" at bounding box center [249, 13] width 206 height 16
click at [269, 15] on input "Cc1cc2c(F)c(NC(=O)c3c(Cl)cnc(N4CCC(CN5CCN(C)CC5)C(F)(F)C4)c3Br)ccn2n1" at bounding box center [224, 13] width 129 height 6
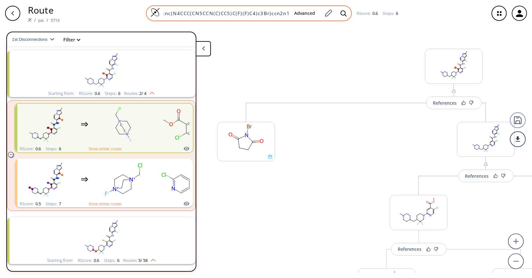
click at [269, 15] on input "Cc1cc2c(F)c(NC(=O)c3c(Cl)cnc(N4CCC(CN5CCN(C)CC5)C(F)(F)C4)c3Br)ccn2n1" at bounding box center [224, 13] width 129 height 6
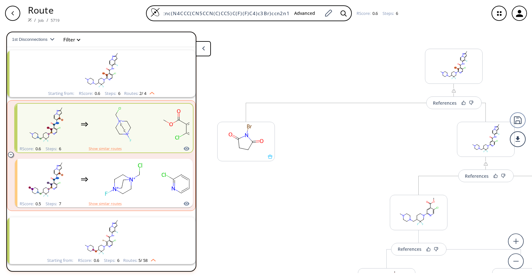
scroll to position [0, 0]
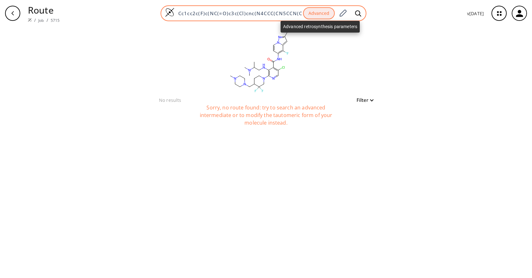
drag, startPoint x: 0, startPoint y: 0, endPoint x: 314, endPoint y: 13, distance: 313.8
click at [314, 13] on button "Advanced" at bounding box center [319, 13] width 32 height 12
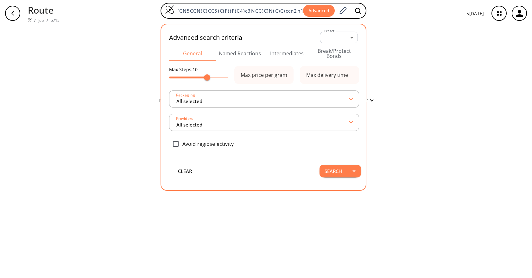
click at [288, 55] on button "Intermediates" at bounding box center [287, 53] width 47 height 15
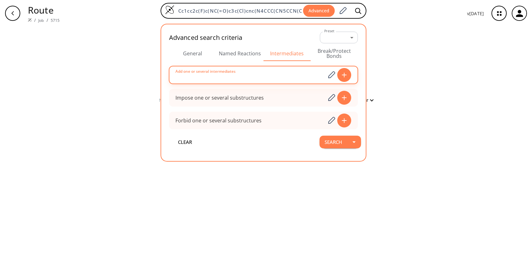
click at [264, 79] on input at bounding box center [251, 75] width 150 height 13
paste input "Cc1cc2c(F)c(NC(=O)c3c(Cl)cnc(N4CCC(CN5CCN(C)CC5)C(F)(F)C4)c3Br)ccn2n1"
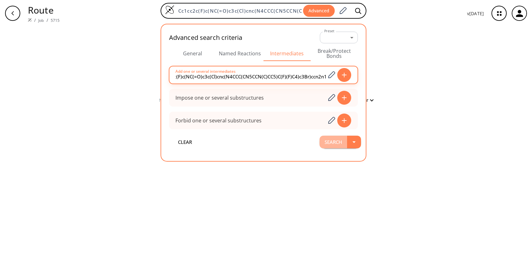
type input "Cc1cc2c(F)c(NC(=O)c3c(Cl)cnc(N4CCC(CN5CCN(C)CC5)C(F)(F)C4)c3Br)ccn2n1"
click at [339, 143] on button "Search" at bounding box center [334, 142] width 28 height 13
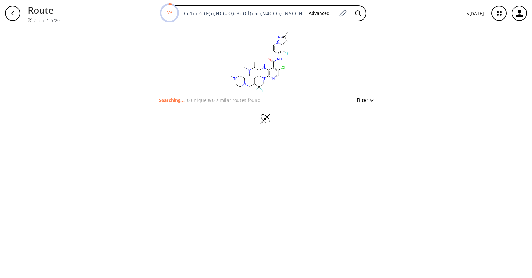
click at [475, 128] on div "clear Searching... 0 unique & 0 similar routes found Filter" at bounding box center [266, 153] width 532 height 252
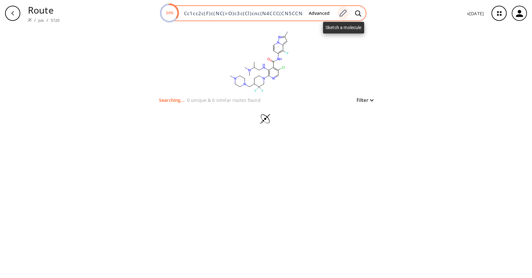
click at [345, 10] on icon at bounding box center [343, 13] width 9 height 8
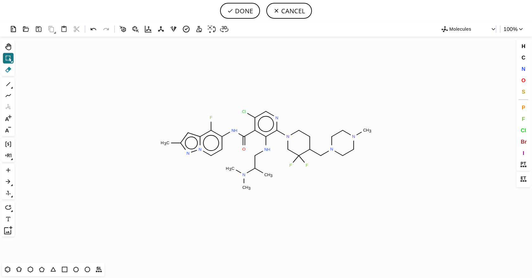
click at [4, 72] on icon at bounding box center [8, 70] width 8 height 8
drag, startPoint x: 230, startPoint y: 168, endPoint x: 234, endPoint y: 172, distance: 5.2
click at [234, 172] on icon "Created with Raphaël 2.3.0 C H 3 F N H O Cl N N N N C H 3 F F N H C H 3 N C H 3…" at bounding box center [266, 150] width 498 height 226
click at [248, 175] on tspan "H" at bounding box center [246, 175] width 3 height 5
click at [243, 186] on tspan "C" at bounding box center [244, 187] width 3 height 5
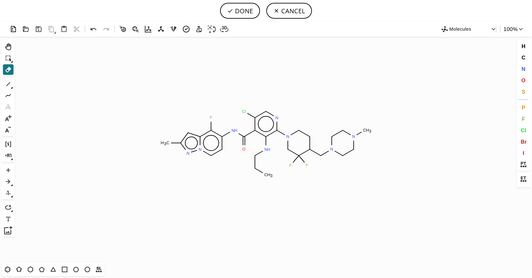
click at [269, 174] on tspan "H" at bounding box center [268, 175] width 3 height 5
click at [254, 164] on icon at bounding box center [254, 160] width 7 height 12
click at [256, 167] on tspan "H" at bounding box center [257, 168] width 3 height 5
click at [240, 10] on button "DONE" at bounding box center [240, 11] width 40 height 16
type input "Cc1n[n]2c(c(c(cc2)NC(c2c(NC)c(N3CC(F)(F)C(CN4CCN(C)CC4)CC3)ncc2Cl)=O)F)c1"
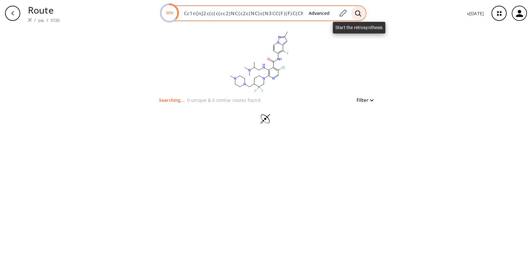
click at [355, 12] on div at bounding box center [358, 13] width 14 height 14
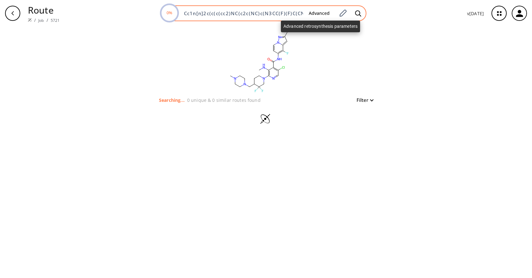
click at [328, 11] on button "Advanced" at bounding box center [319, 14] width 31 height 12
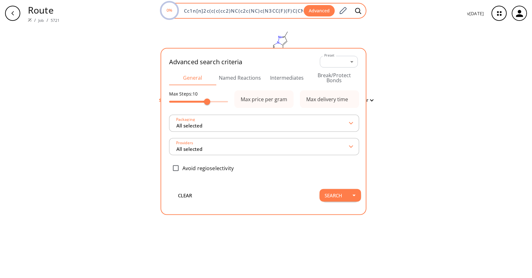
scroll to position [0, 84]
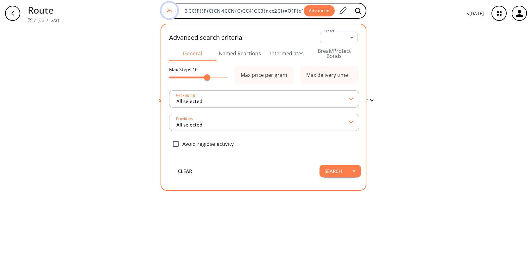
click at [296, 55] on button "Intermediates" at bounding box center [287, 53] width 47 height 15
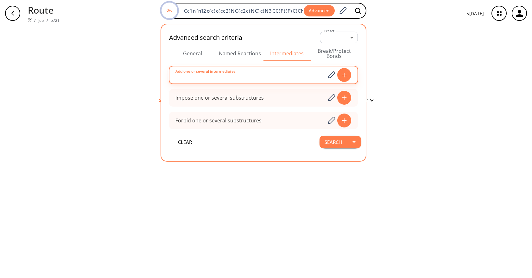
click at [273, 79] on input at bounding box center [251, 75] width 150 height 13
paste input "Cc1cc2c(F)c(NC(=O)c3c(Cl)cnc(N4CCC(CN5CCN(C)CC5)C(F)(F)C4)c3Br)ccn2n1"
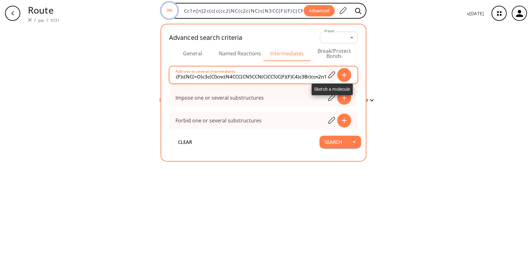
type input "Cc1cc2c(F)c(NC(=O)c3c(Cl)cnc(N4CCC(CN5CCN(C)CC5)C(F)(F)C4)c3Br)ccn2n1"
click at [334, 75] on icon at bounding box center [331, 75] width 9 height 8
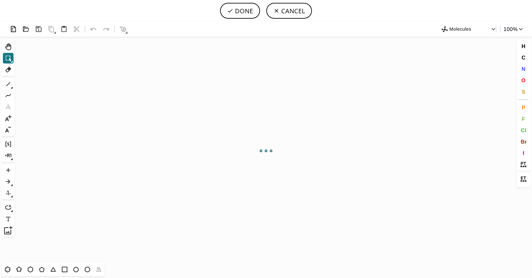
scroll to position [0, 0]
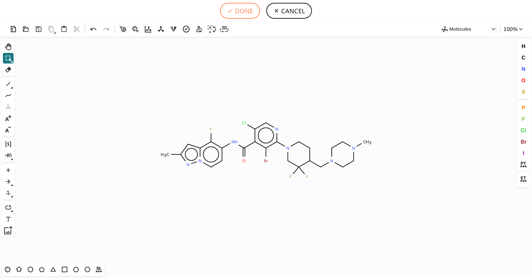
click at [238, 5] on button "DONE" at bounding box center [240, 11] width 40 height 16
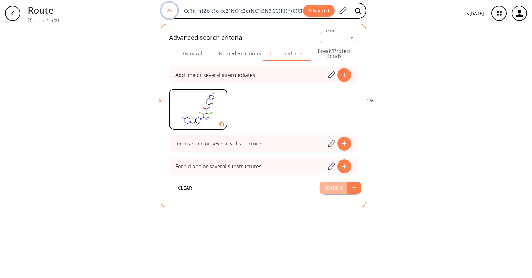
click at [338, 189] on button "Search" at bounding box center [334, 188] width 28 height 13
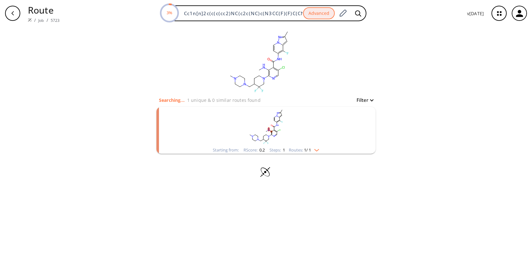
click at [451, 162] on div "clear Searching... 1 unique & 0 similar routes found Filter Starting from: RSco…" at bounding box center [266, 153] width 532 height 252
click at [332, 155] on li "Starting from: RScore : 0.2 Steps : 1 Routes: 1 / 1" at bounding box center [265, 130] width 219 height 53
click at [315, 142] on rect "clusters" at bounding box center [266, 127] width 165 height 40
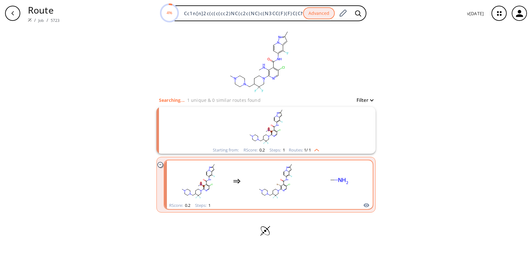
click at [312, 182] on rect "clusters" at bounding box center [338, 182] width 57 height 40
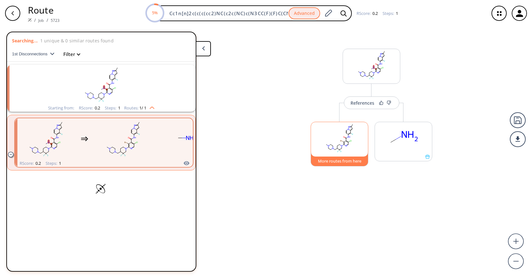
click at [339, 162] on button "More routes from here" at bounding box center [340, 160] width 58 height 14
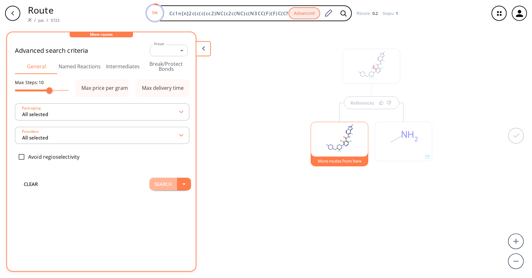
click at [160, 187] on button "Search" at bounding box center [163, 184] width 28 height 13
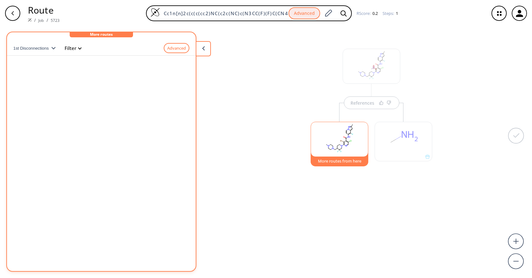
click at [134, 95] on div "1st Disconnections Filter Advanced clear" at bounding box center [101, 151] width 189 height 229
click at [339, 163] on button "More routes from here" at bounding box center [340, 160] width 58 height 14
click at [85, 54] on div "1st Disconnections Filter Advanced" at bounding box center [101, 48] width 176 height 15
click at [103, 36] on div "More routes" at bounding box center [101, 34] width 63 height 5
click at [181, 49] on button "Advanced" at bounding box center [177, 48] width 26 height 10
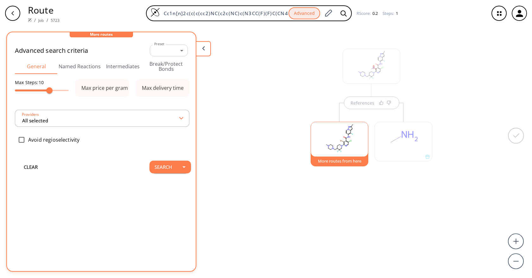
type input "All selected"
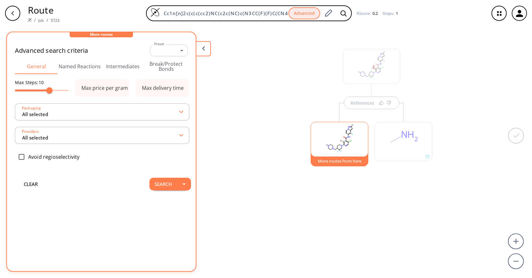
click at [273, 181] on div "References More routes from here" at bounding box center [266, 150] width 532 height 247
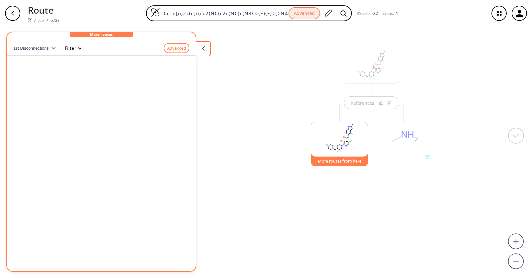
click at [335, 162] on button "More routes from here" at bounding box center [340, 160] width 58 height 14
click at [337, 138] on rect at bounding box center [339, 138] width 57 height 32
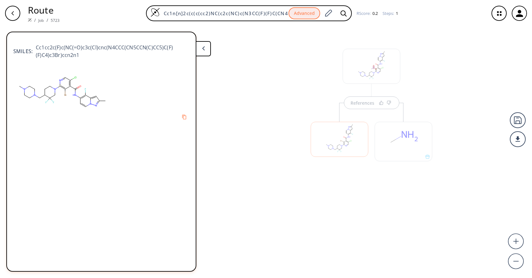
click at [316, 194] on div "References" at bounding box center [266, 150] width 532 height 247
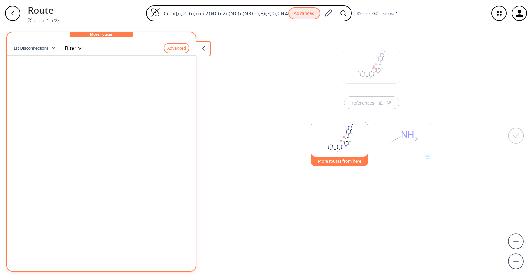
click at [343, 140] on rect at bounding box center [339, 138] width 57 height 32
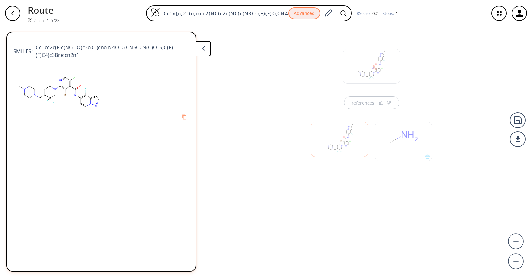
drag, startPoint x: 344, startPoint y: 134, endPoint x: 361, endPoint y: 132, distance: 16.9
click at [345, 135] on div at bounding box center [340, 139] width 58 height 35
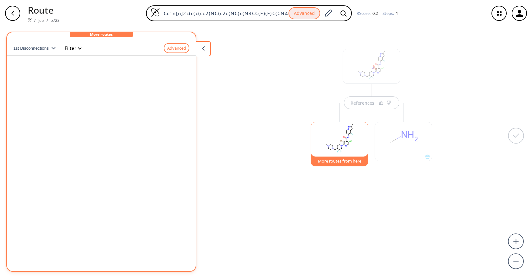
click at [462, 122] on div "References More routes from here" at bounding box center [266, 150] width 532 height 247
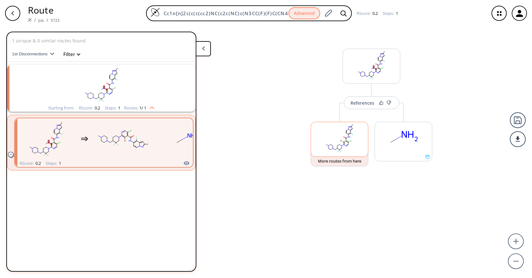
click at [345, 151] on rect at bounding box center [339, 138] width 57 height 32
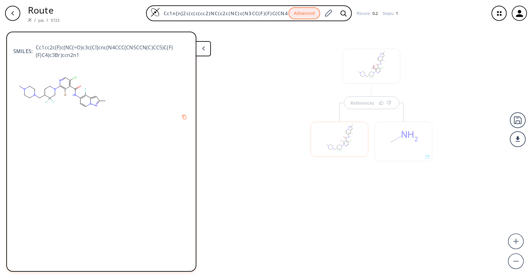
click at [337, 140] on div at bounding box center [340, 139] width 58 height 35
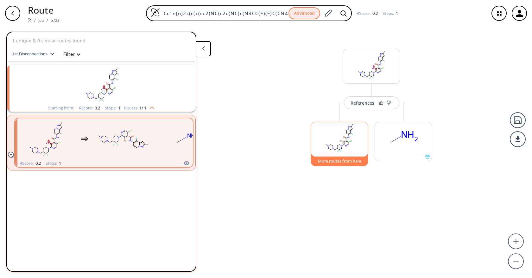
click at [340, 162] on button "More routes from here" at bounding box center [340, 160] width 58 height 14
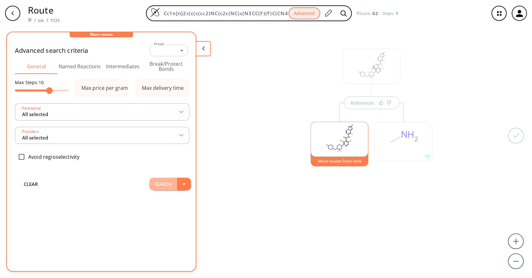
click at [152, 189] on button "Search" at bounding box center [163, 184] width 28 height 13
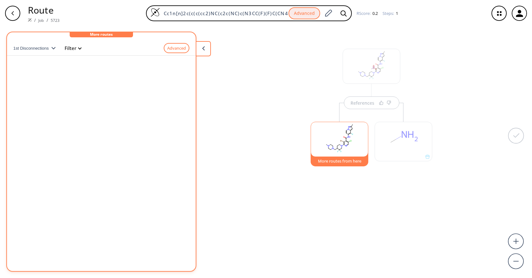
click at [245, 79] on div "References More routes from here" at bounding box center [266, 150] width 532 height 247
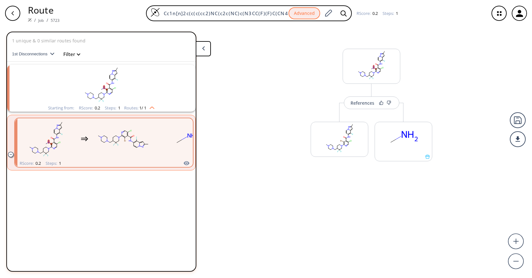
click at [22, 18] on div "Route / Job / 5723 Cc1n[n]2c(c(c(cc2)NC(c2c(NC)c(N3CC(F)(F)C(CN4CCN(C)CC4)CC3)n…" at bounding box center [266, 13] width 532 height 27
click at [11, 9] on div "button" at bounding box center [12, 13] width 15 height 15
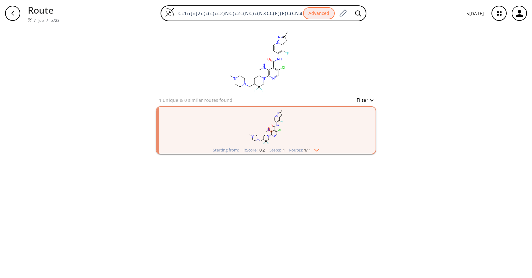
click at [292, 138] on rect "clusters" at bounding box center [266, 127] width 165 height 40
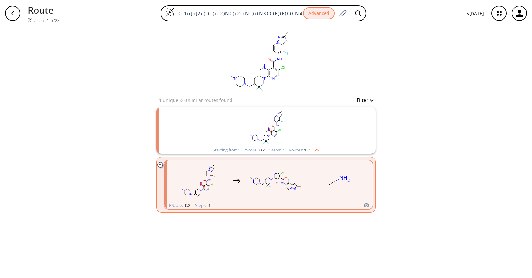
click at [318, 184] on rect "clusters" at bounding box center [338, 182] width 57 height 40
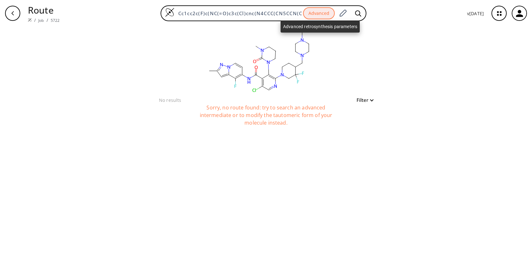
click at [330, 15] on button "Advanced" at bounding box center [319, 13] width 32 height 12
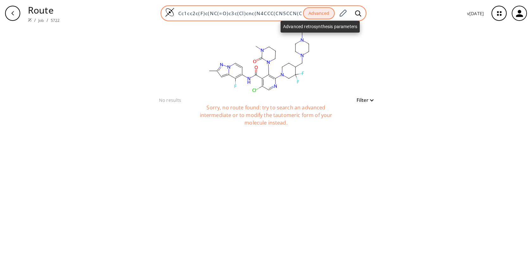
scroll to position [0, 106]
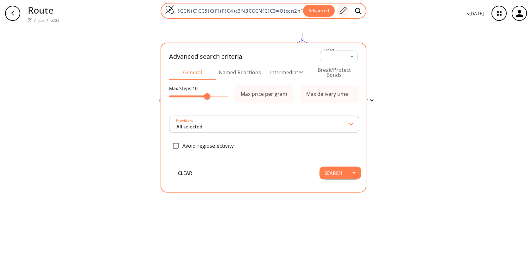
type input "All selected"
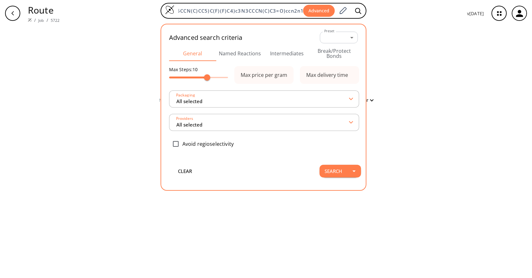
scroll to position [0, 0]
click at [292, 55] on button "Intermediates" at bounding box center [287, 53] width 47 height 15
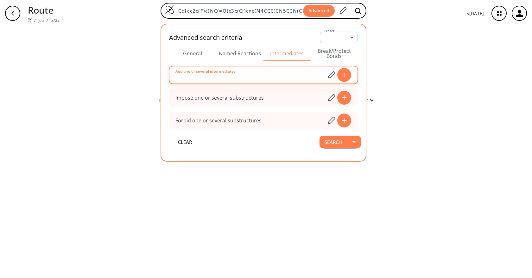
click at [274, 79] on input at bounding box center [251, 75] width 150 height 13
paste input
click at [335, 75] on icon at bounding box center [331, 75] width 9 height 8
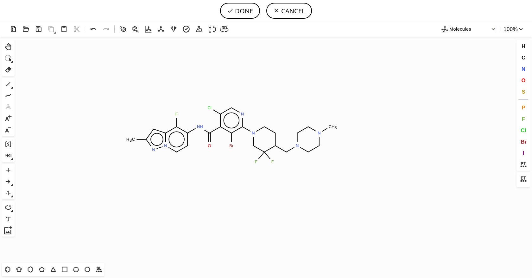
click at [232, 135] on icon "Created with Raphaël 2.3.0 C H 3 F N H O Cl N N N N C H 3 F F Br N N" at bounding box center [266, 150] width 498 height 226
click at [242, 13] on button "DONE" at bounding box center [240, 11] width 40 height 16
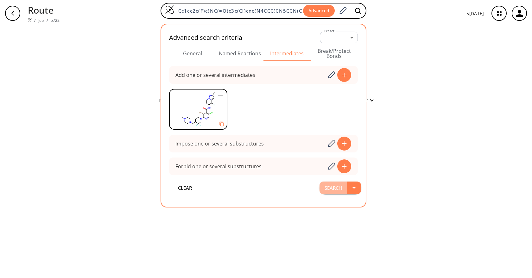
click at [339, 189] on button "Search" at bounding box center [334, 188] width 28 height 13
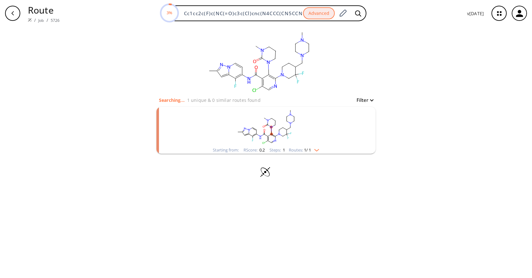
click at [314, 117] on rect "clusters" at bounding box center [266, 127] width 165 height 40
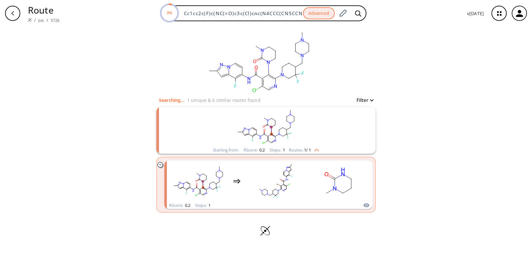
click at [318, 150] on img "clusters" at bounding box center [315, 149] width 8 height 5
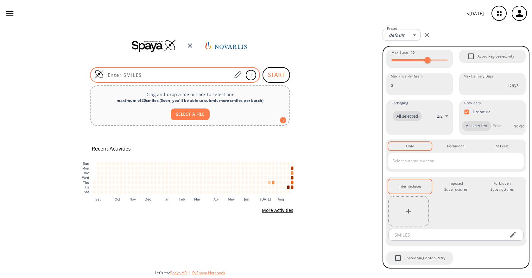
click at [206, 75] on input at bounding box center [168, 75] width 128 height 6
paste input "Cc1cc2c(F)c(NC(=O)c3c(Cl)cnc(N4CCC(CN5CCN(C)CC5)C(F)(F)C4)c3Br)ccn2n1"
type input "Cc1cc2c(F)c(NC(=O)c3c(Cl)cnc(N4CCC(CN5CCN(C)CC5)C(F)(F)C4)c3Br)ccn2n1"
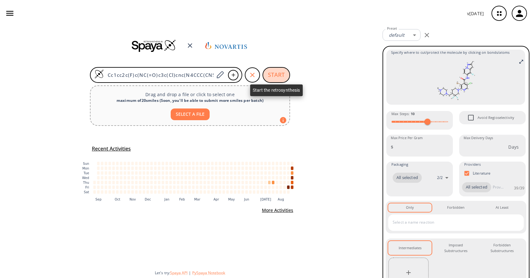
click at [269, 76] on button "START" at bounding box center [277, 75] width 28 height 16
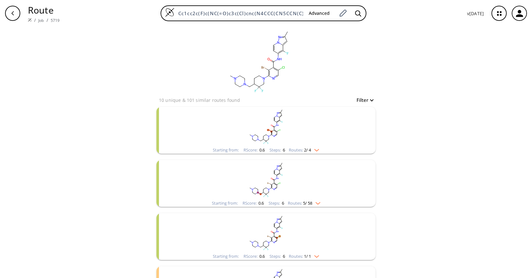
click at [469, 45] on div "clear 10 unique & 101 similar routes found Filter Starting from: RScore : 0.6 S…" at bounding box center [266, 198] width 532 height 343
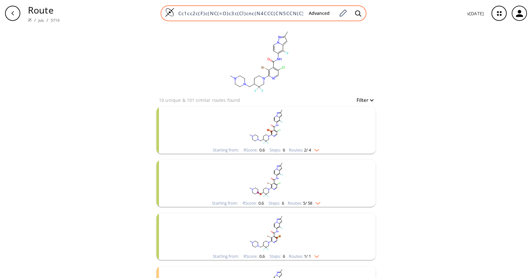
click at [278, 18] on div "Cc1cc2c(F)c(NC(=O)c3c(Cl)cnc(N4CCC(CN5CCN(C)CC5)C(F)(F)C4)c3Br)ccn2n1 Advanced" at bounding box center [264, 13] width 206 height 16
click at [279, 14] on input "Cc1cc2c(F)c(NC(=O)c3c(Cl)cnc(N4CCC(CN5CCN(C)CC5)C(F)(F)C4)c3Br)ccn2n1" at bounding box center [239, 13] width 129 height 6
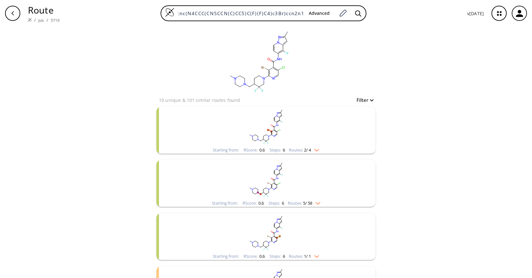
scroll to position [0, 0]
click at [449, 80] on div "clear 10 unique & 101 similar routes found Filter Starting from: RScore : 0.6 S…" at bounding box center [266, 198] width 532 height 343
click at [493, 13] on icon "button" at bounding box center [499, 13] width 17 height 17
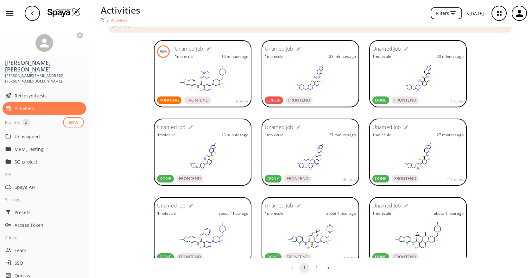
scroll to position [22, 0]
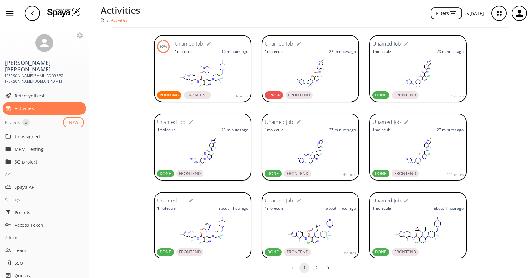
click at [411, 77] on rect at bounding box center [417, 73] width 91 height 32
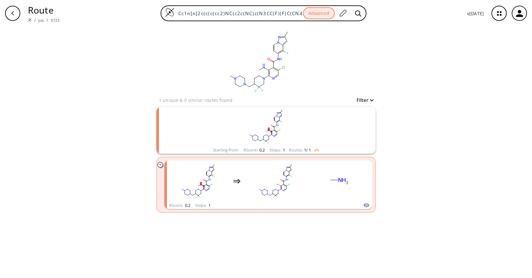
drag, startPoint x: 461, startPoint y: 81, endPoint x: 441, endPoint y: 3, distance: 81.1
click at [461, 81] on div "clear 1 unique & 0 similar routes found Filter Starting from: RScore : 0.2 Step…" at bounding box center [266, 153] width 532 height 252
click at [296, 132] on rect "clusters" at bounding box center [266, 127] width 165 height 40
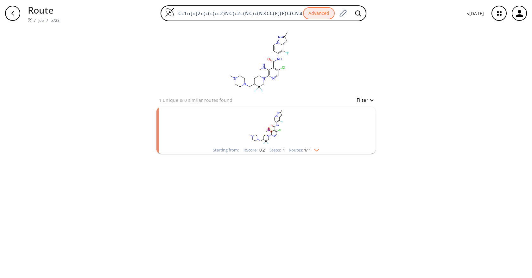
click at [295, 130] on rect "clusters" at bounding box center [266, 127] width 165 height 40
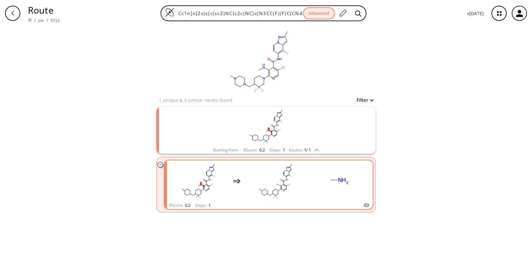
click at [278, 186] on rect "clusters" at bounding box center [275, 182] width 57 height 40
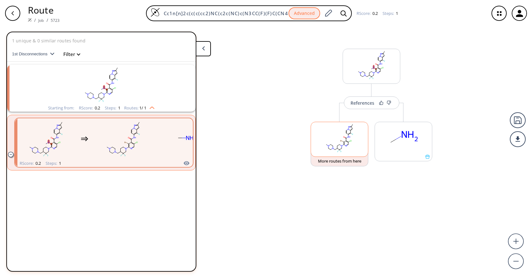
click at [327, 154] on rect at bounding box center [339, 138] width 57 height 32
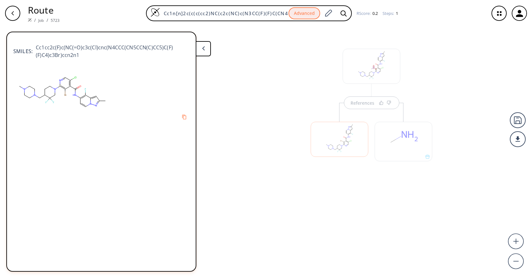
click at [347, 144] on div at bounding box center [340, 139] width 58 height 35
